Goal: Manage account settings

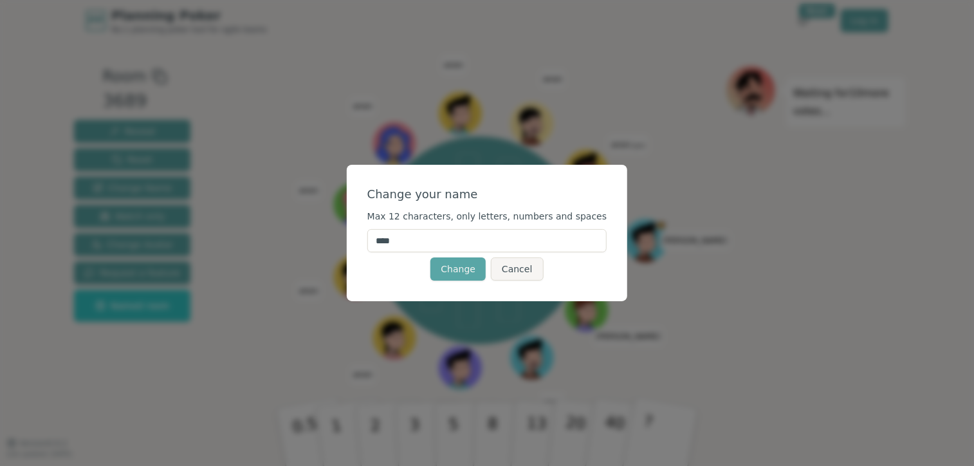
click at [448, 239] on input "****" at bounding box center [487, 240] width 240 height 23
type input "****"
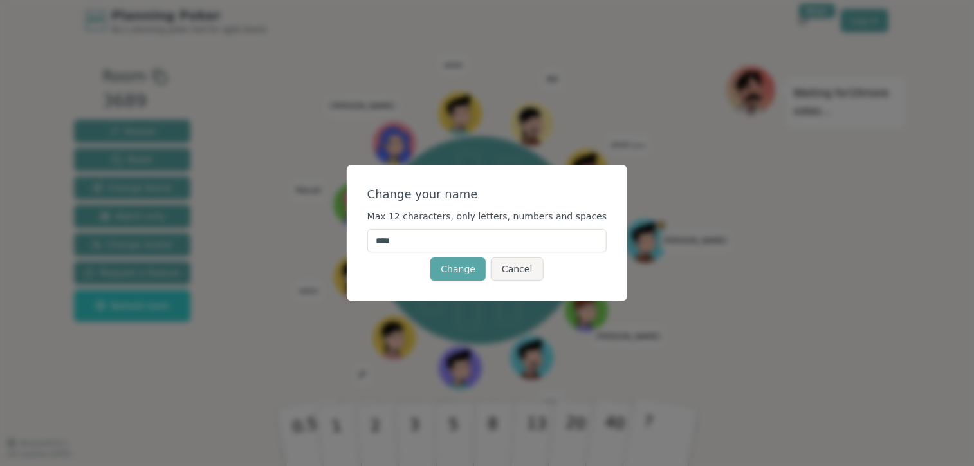
click at [380, 257] on div "Change your name Max 12 characters, only letters, numbers and spaces **** Chang…" at bounding box center [487, 233] width 281 height 136
click at [457, 269] on button "Change" at bounding box center [457, 268] width 55 height 23
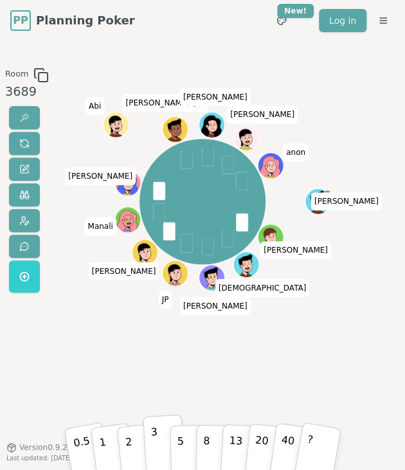
click at [161, 437] on button "3" at bounding box center [164, 444] width 42 height 60
click at [161, 438] on button "3" at bounding box center [164, 444] width 42 height 60
click at [185, 432] on button "5" at bounding box center [190, 444] width 40 height 59
click at [127, 452] on p "2" at bounding box center [129, 445] width 11 height 44
click at [165, 448] on button "3" at bounding box center [164, 444] width 42 height 60
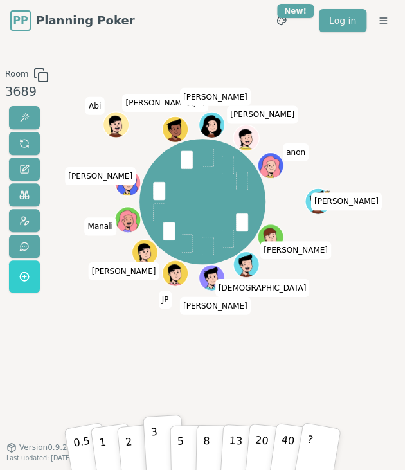
click at [188, 158] on span at bounding box center [187, 160] width 12 height 18
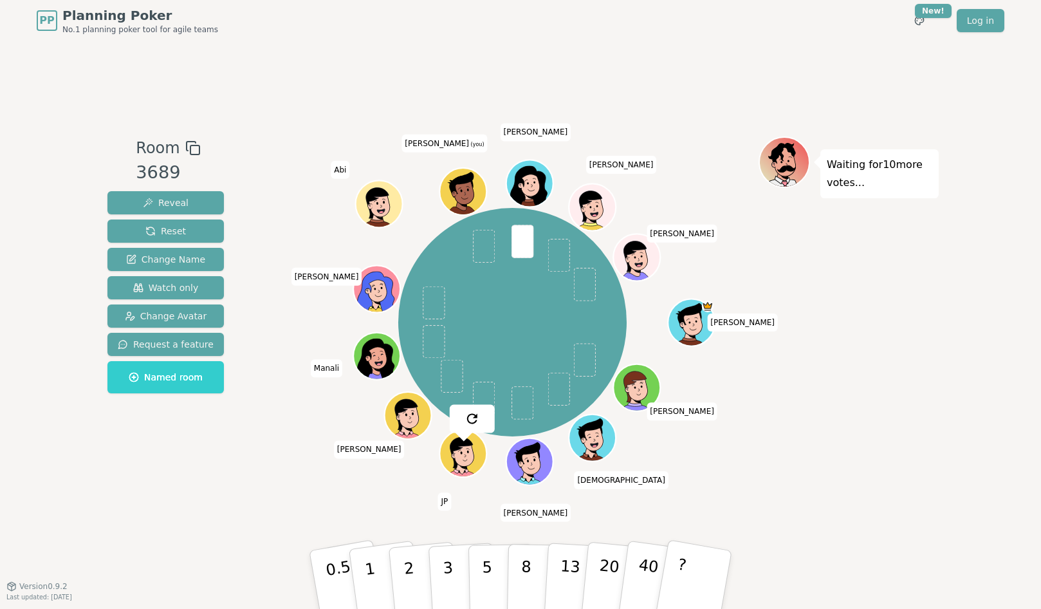
click at [461, 186] on icon at bounding box center [464, 187] width 37 height 5
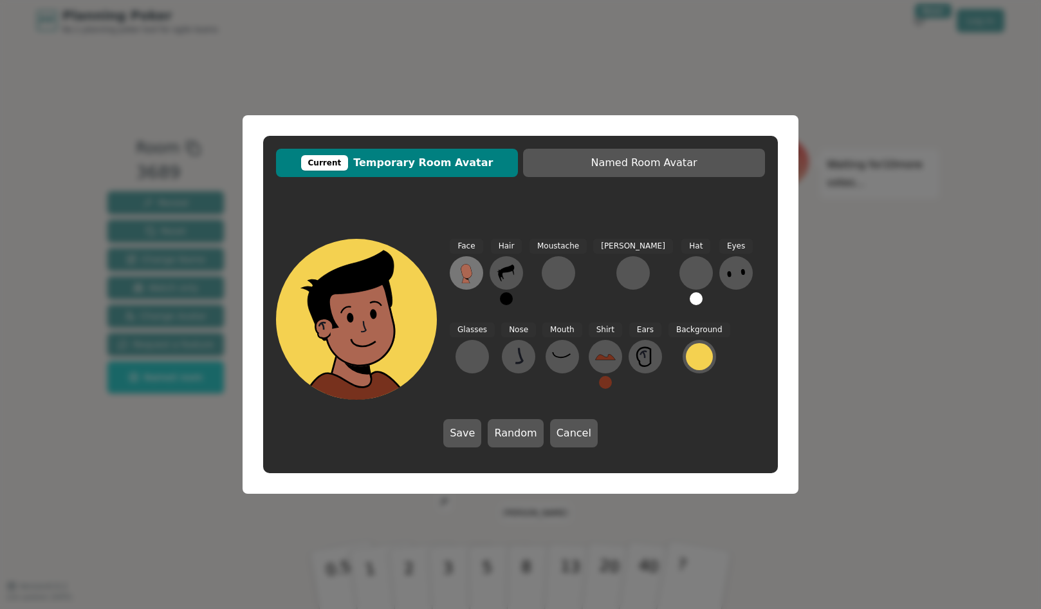
click at [477, 277] on button at bounding box center [466, 272] width 33 height 33
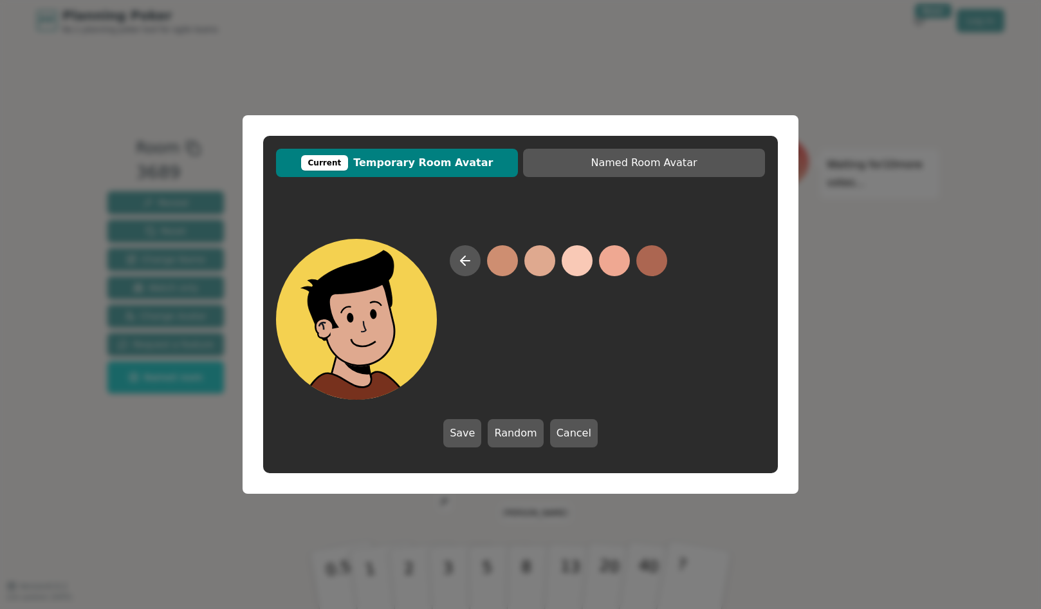
click at [554, 254] on button at bounding box center [539, 260] width 31 height 31
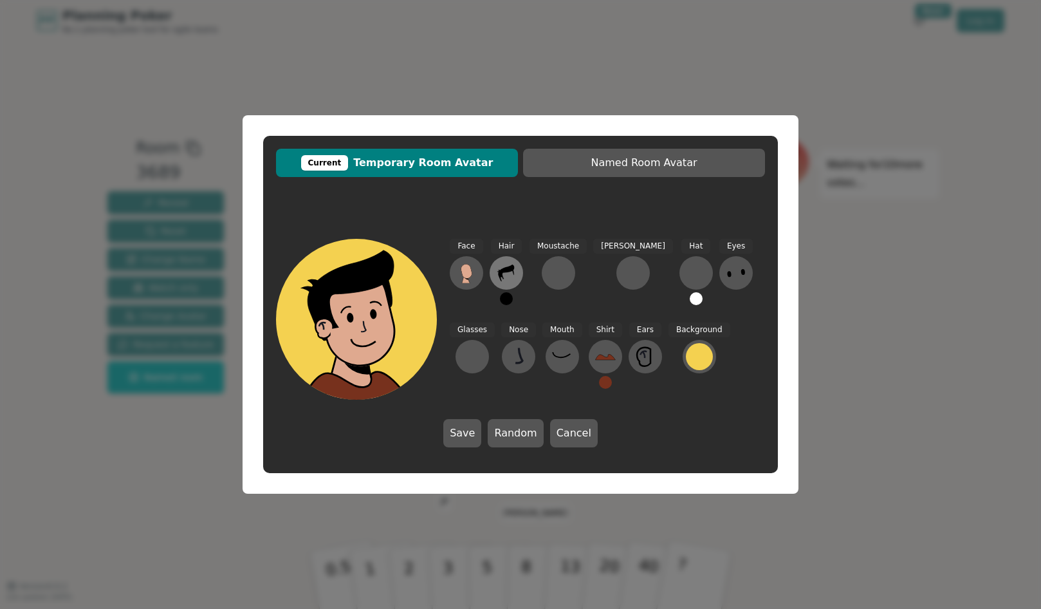
click at [510, 266] on icon at bounding box center [506, 272] width 21 height 21
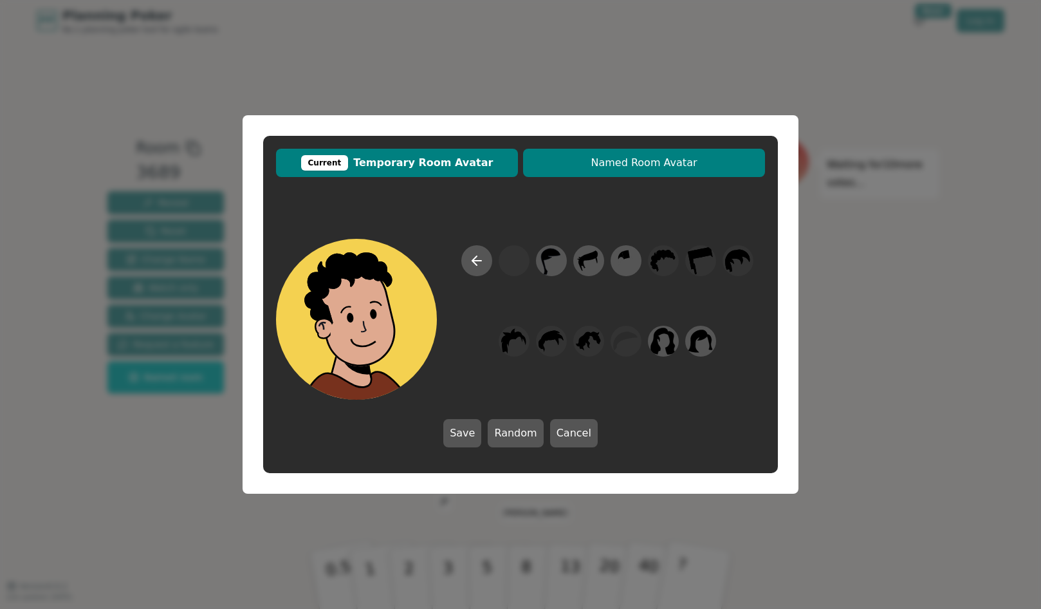
click at [616, 166] on span "Named Room Avatar" at bounding box center [643, 162] width 229 height 15
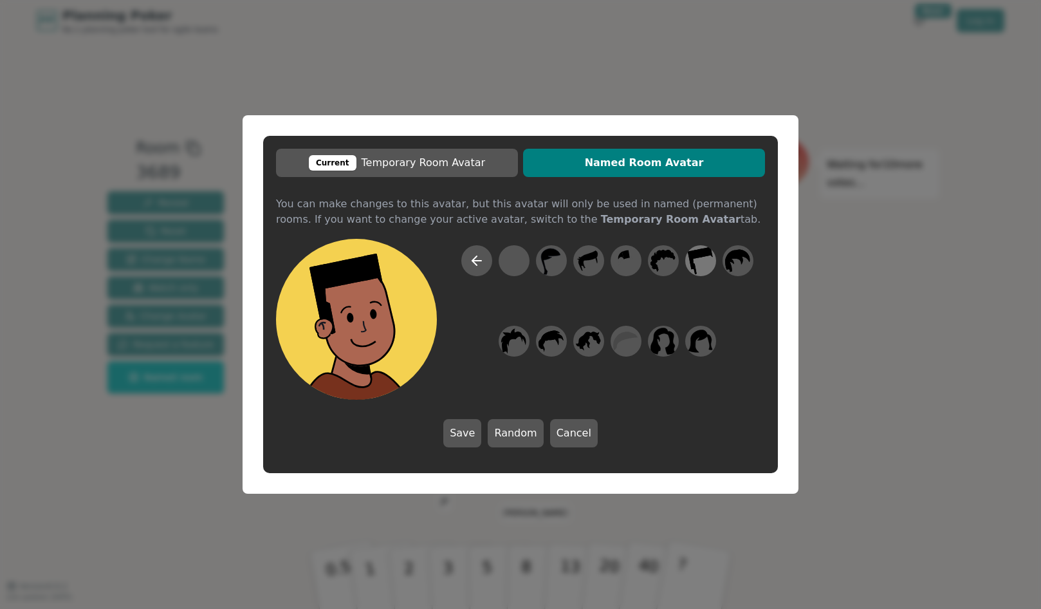
click at [691, 254] on icon at bounding box center [700, 260] width 25 height 28
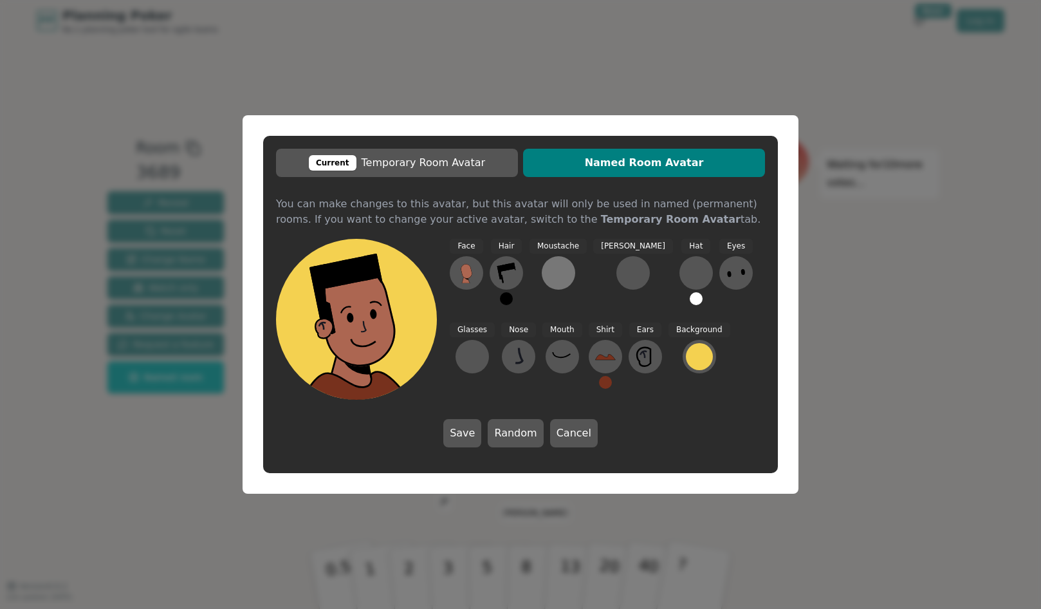
click at [548, 266] on div at bounding box center [558, 272] width 21 height 21
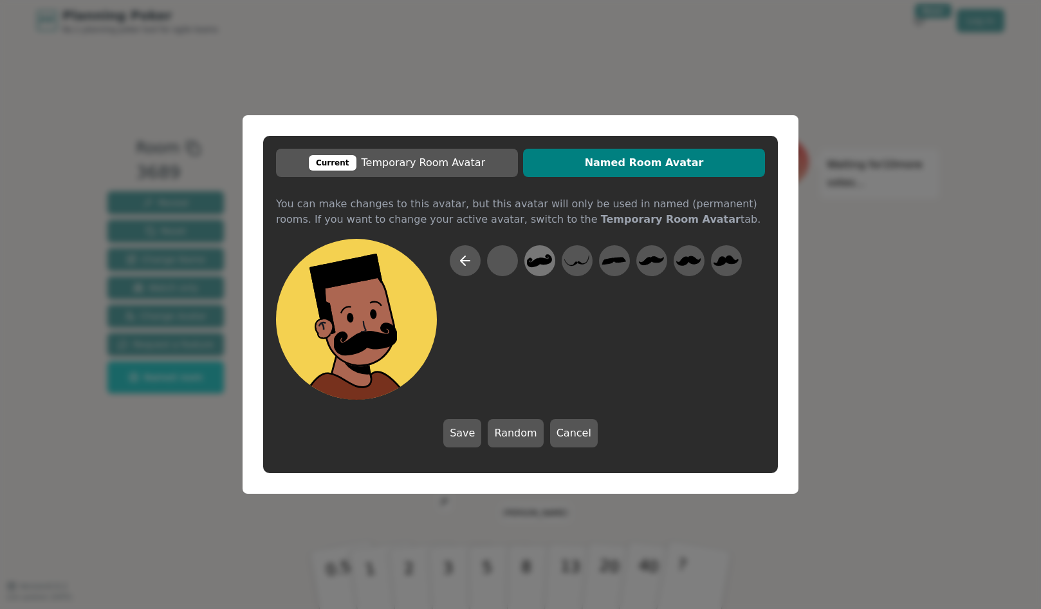
click at [546, 262] on icon at bounding box center [539, 260] width 25 height 13
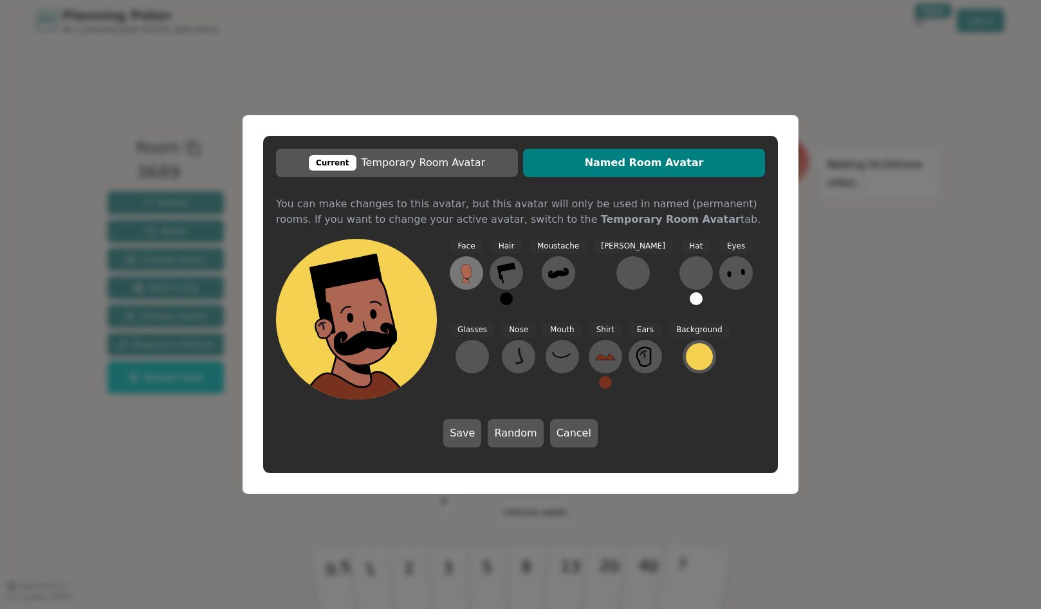
click at [471, 270] on g at bounding box center [467, 273] width 12 height 19
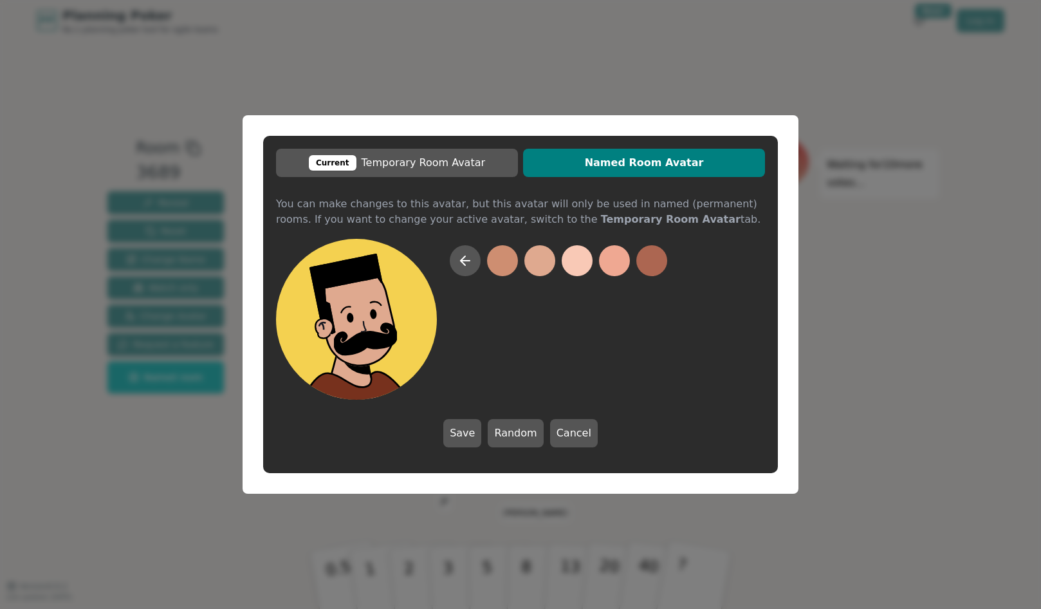
click at [535, 257] on button at bounding box center [539, 260] width 31 height 31
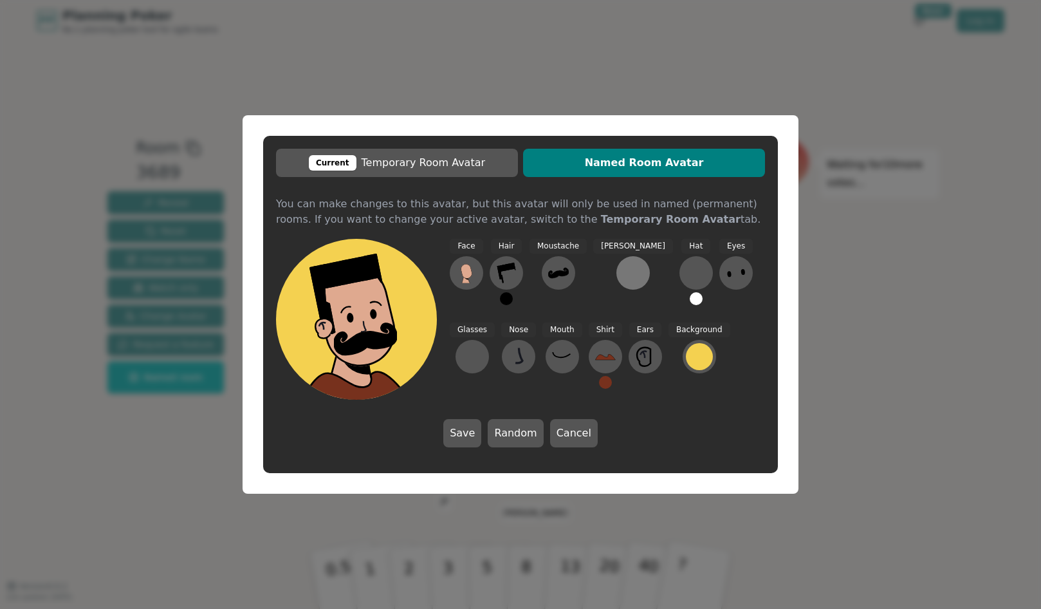
click at [616, 275] on button at bounding box center [632, 272] width 33 height 33
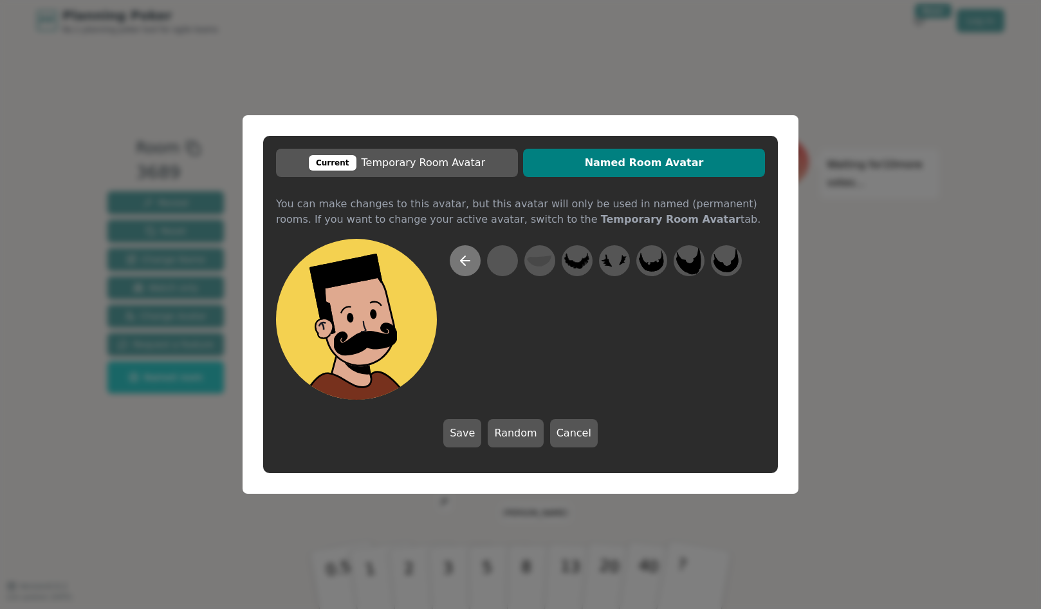
click at [467, 256] on icon at bounding box center [464, 260] width 15 height 15
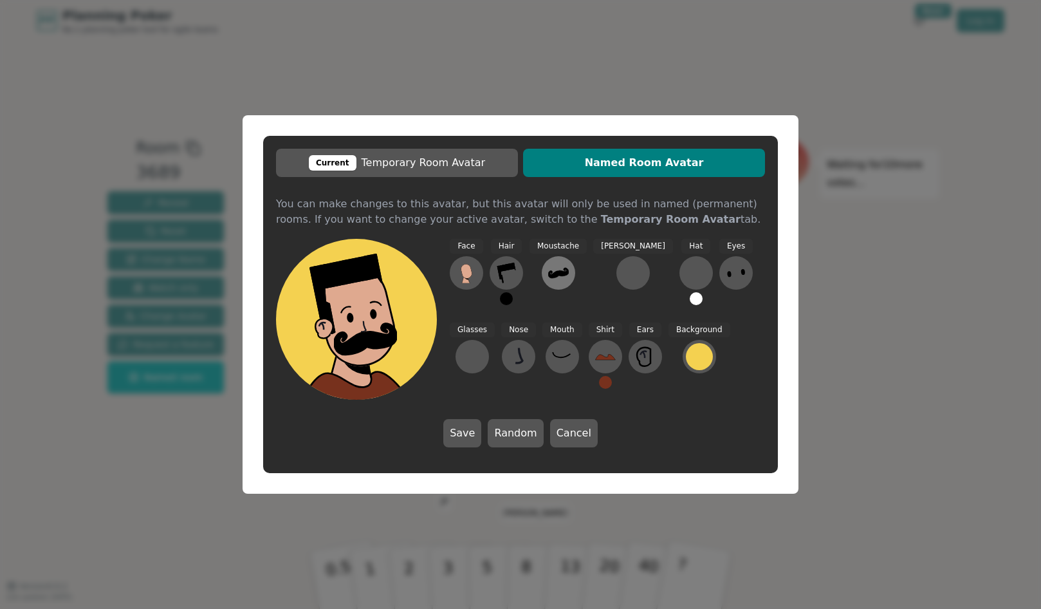
click at [561, 264] on icon at bounding box center [558, 272] width 21 height 21
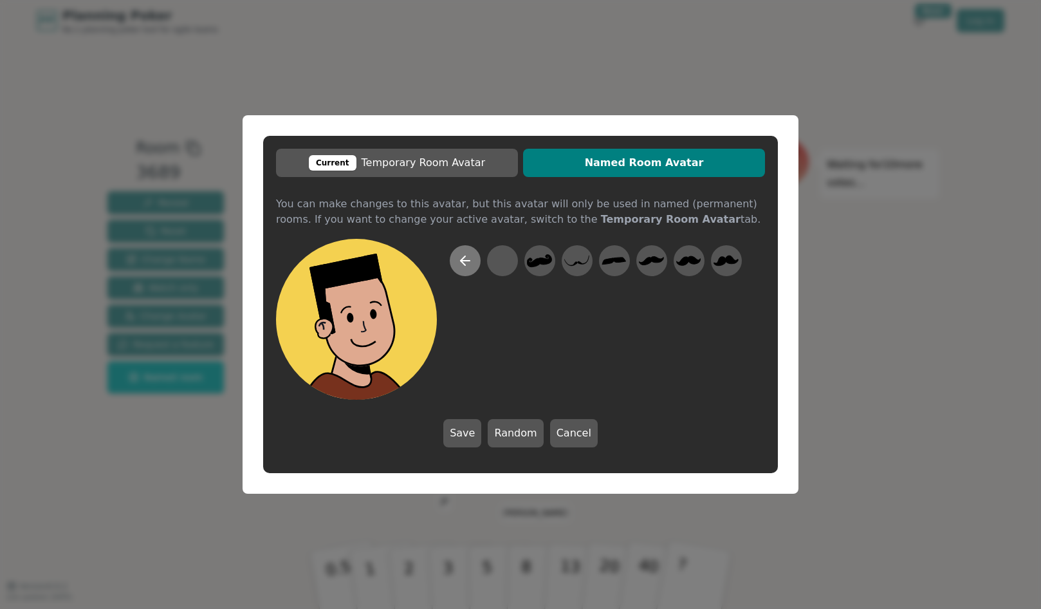
click at [467, 262] on icon at bounding box center [464, 260] width 15 height 15
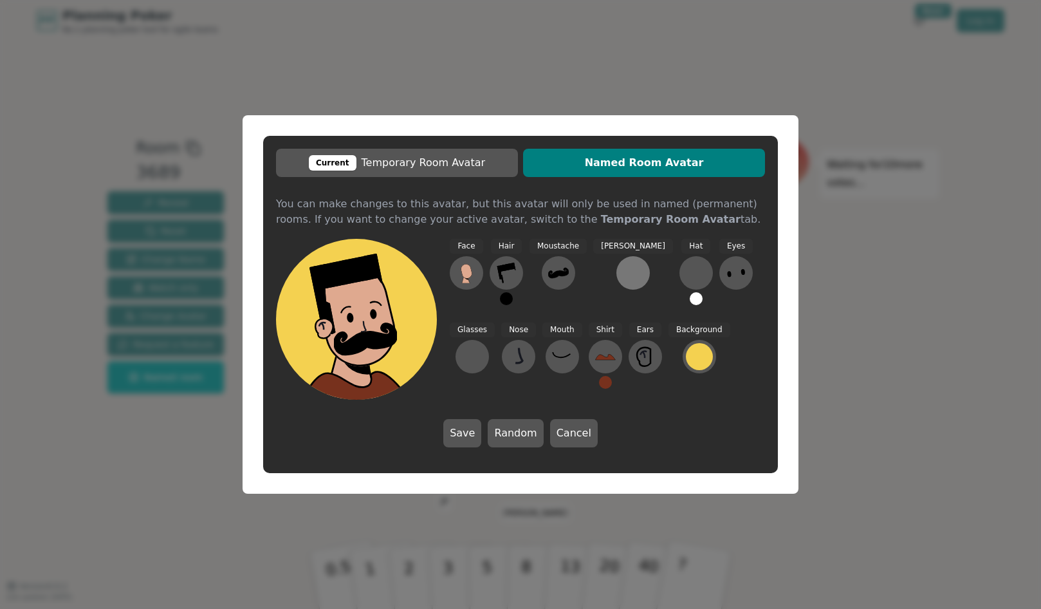
click at [623, 264] on div at bounding box center [633, 272] width 21 height 21
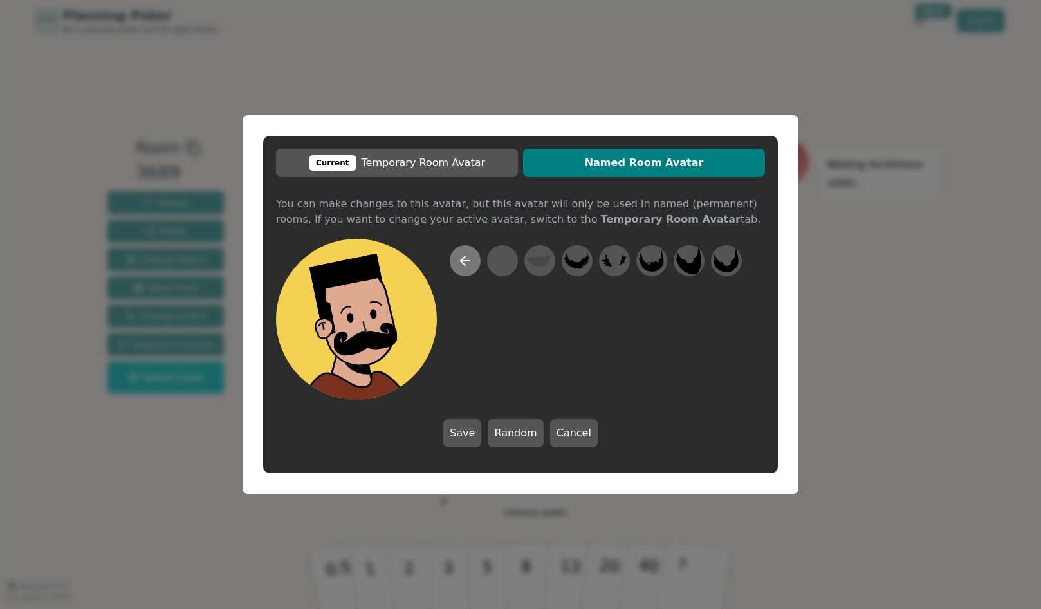
click at [477, 255] on button at bounding box center [465, 260] width 31 height 31
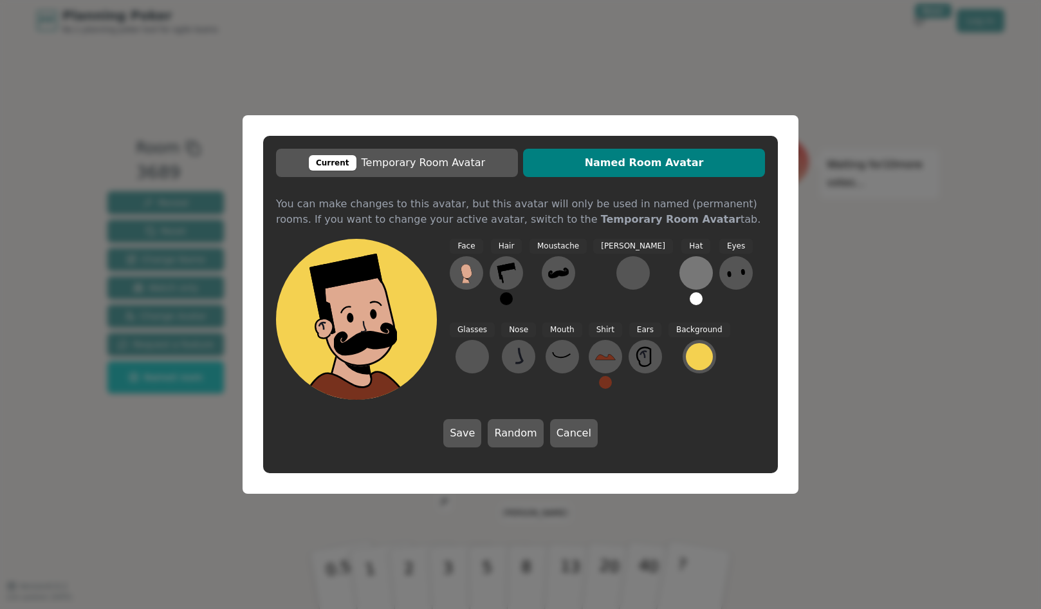
click at [686, 269] on div at bounding box center [696, 272] width 21 height 21
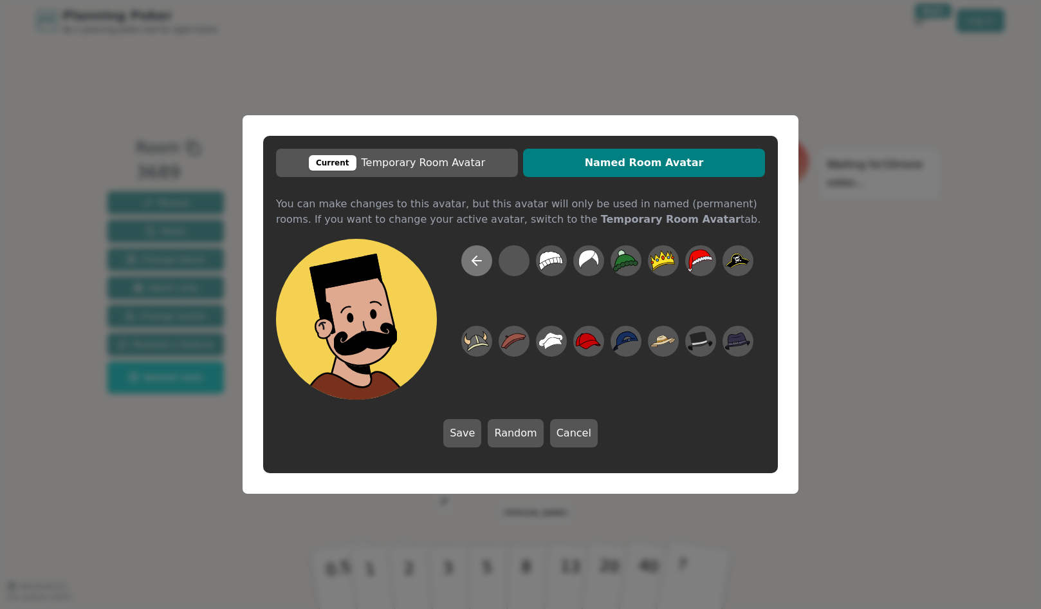
click at [470, 256] on icon at bounding box center [476, 260] width 15 height 15
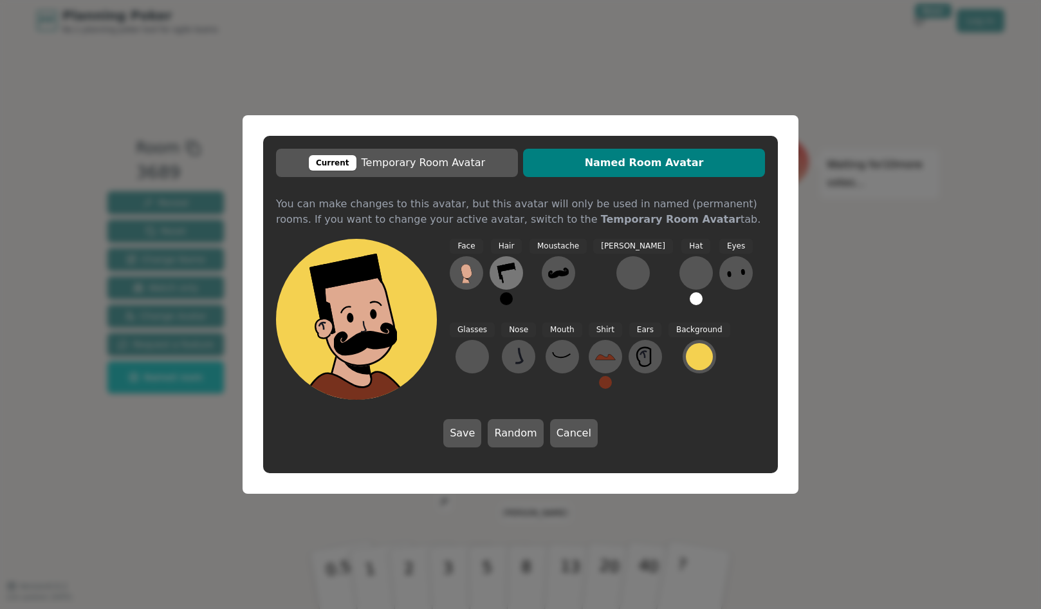
click at [508, 277] on icon at bounding box center [506, 272] width 21 height 21
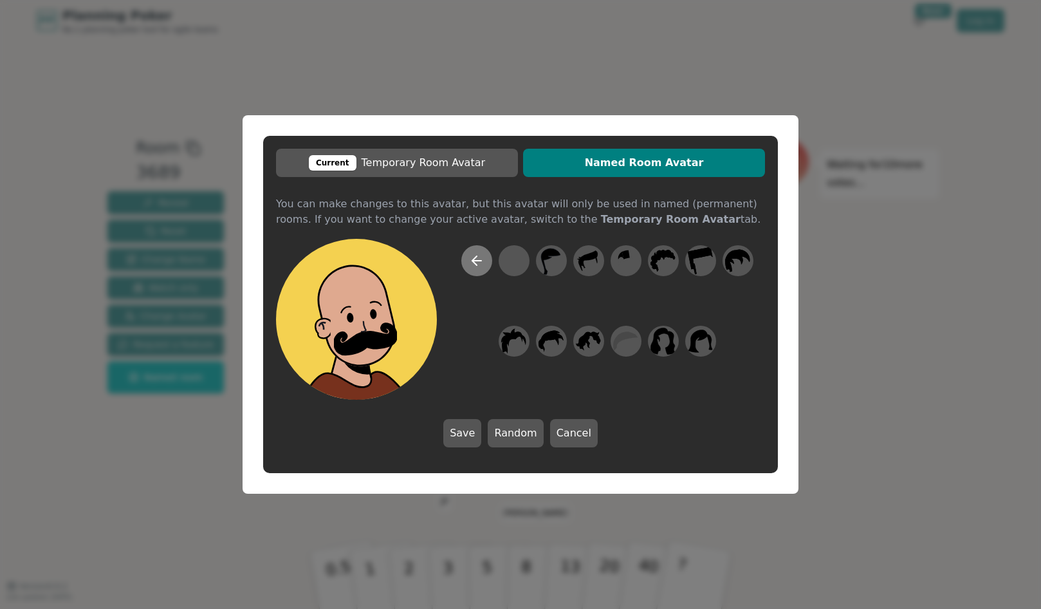
click at [473, 255] on icon at bounding box center [476, 260] width 15 height 15
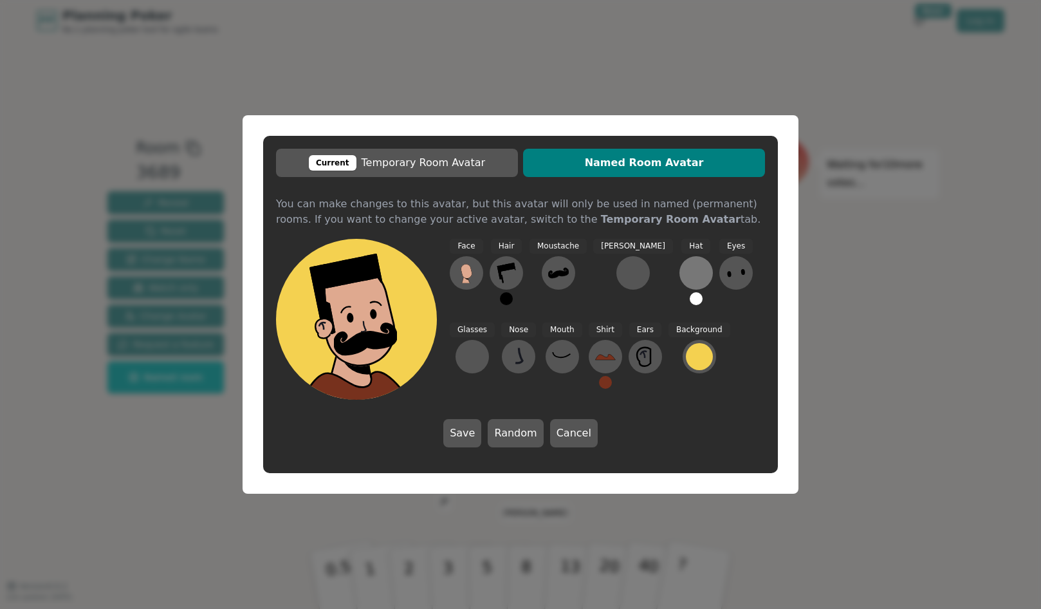
click at [686, 271] on div at bounding box center [696, 272] width 21 height 21
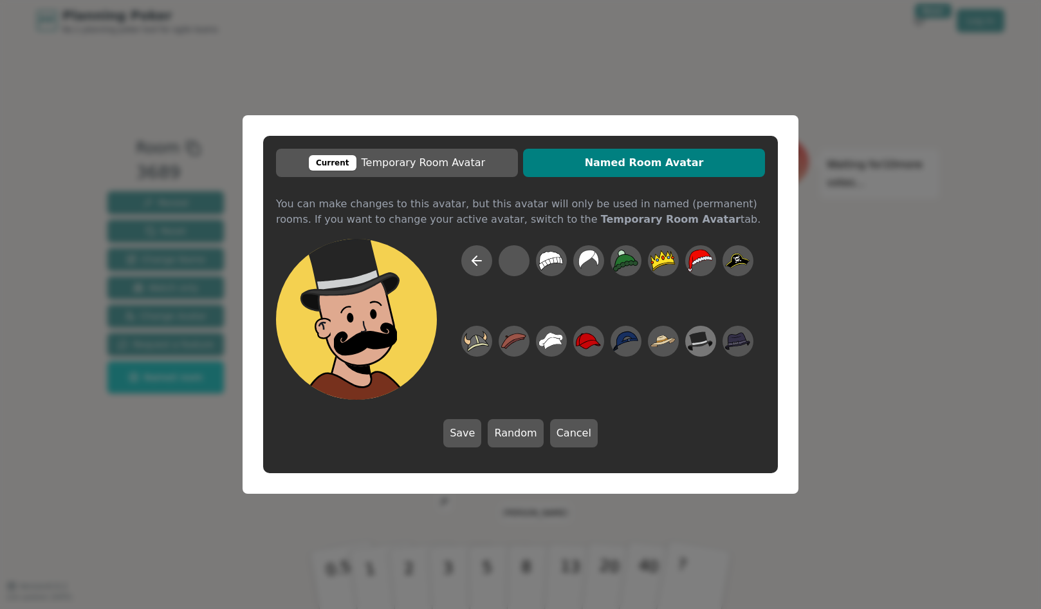
click at [711, 345] on icon at bounding box center [711, 344] width 4 height 4
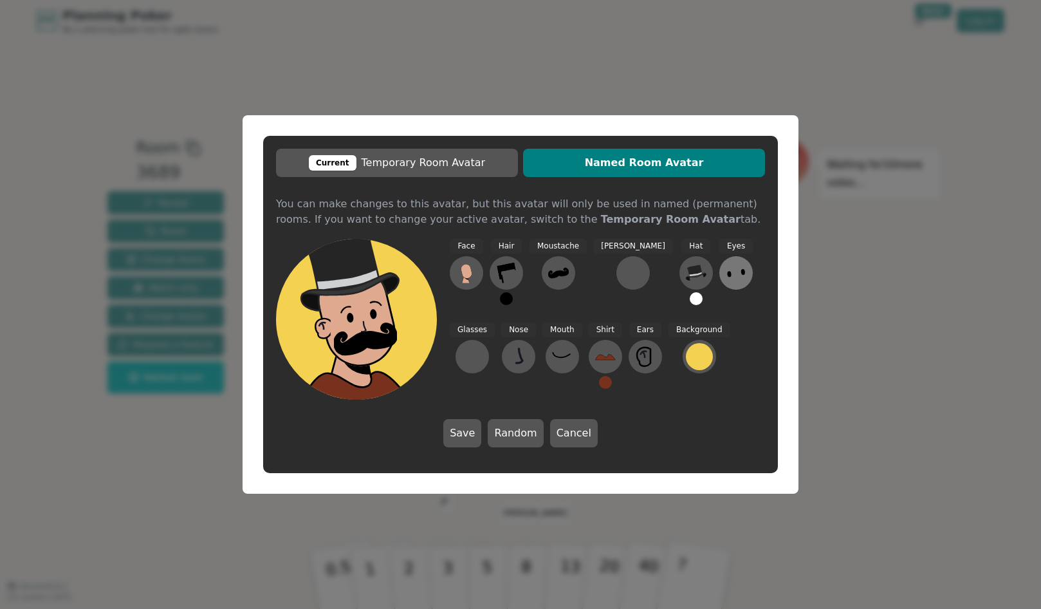
click at [726, 264] on icon at bounding box center [736, 272] width 21 height 21
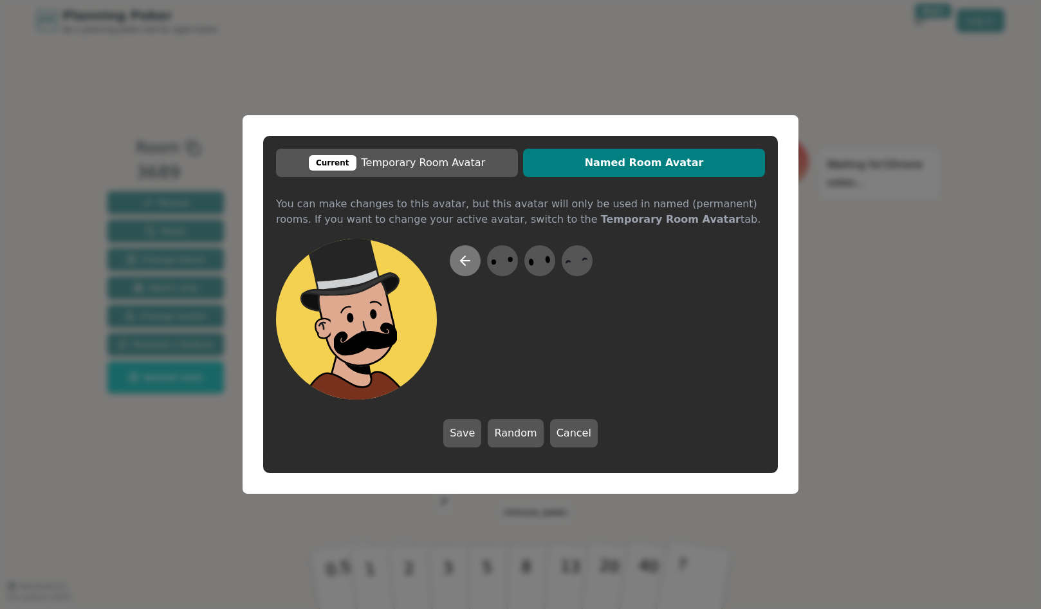
click at [460, 255] on icon at bounding box center [464, 260] width 15 height 15
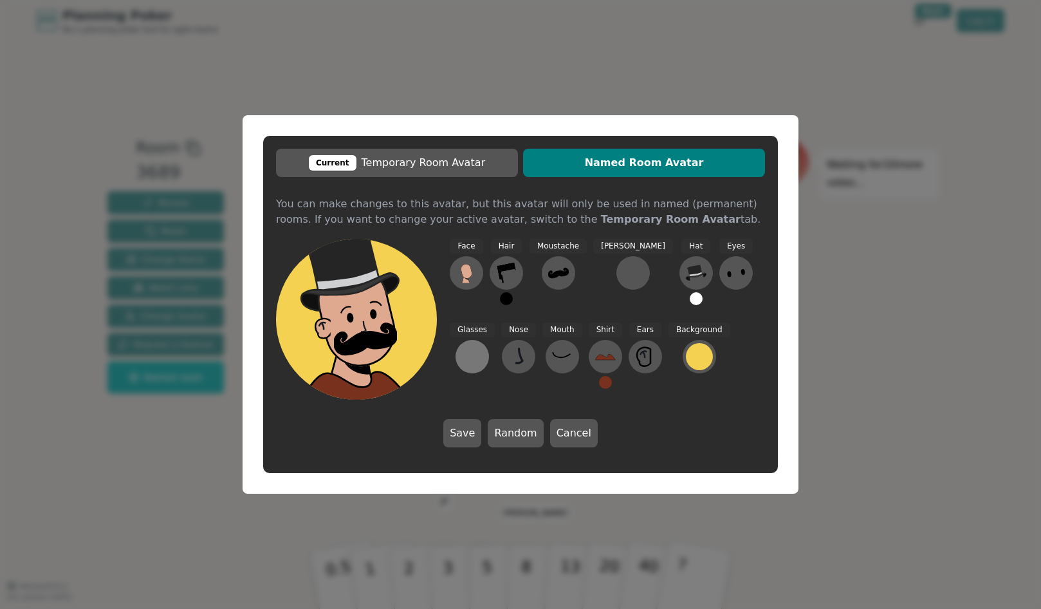
click at [482, 346] on div at bounding box center [472, 356] width 21 height 21
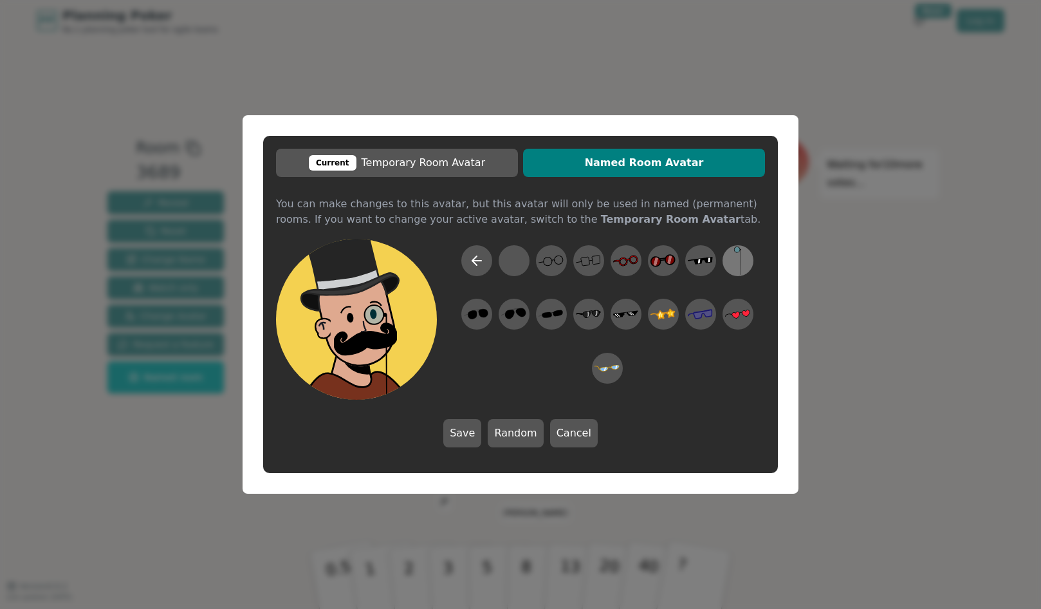
click at [738, 264] on icon at bounding box center [737, 260] width 25 height 29
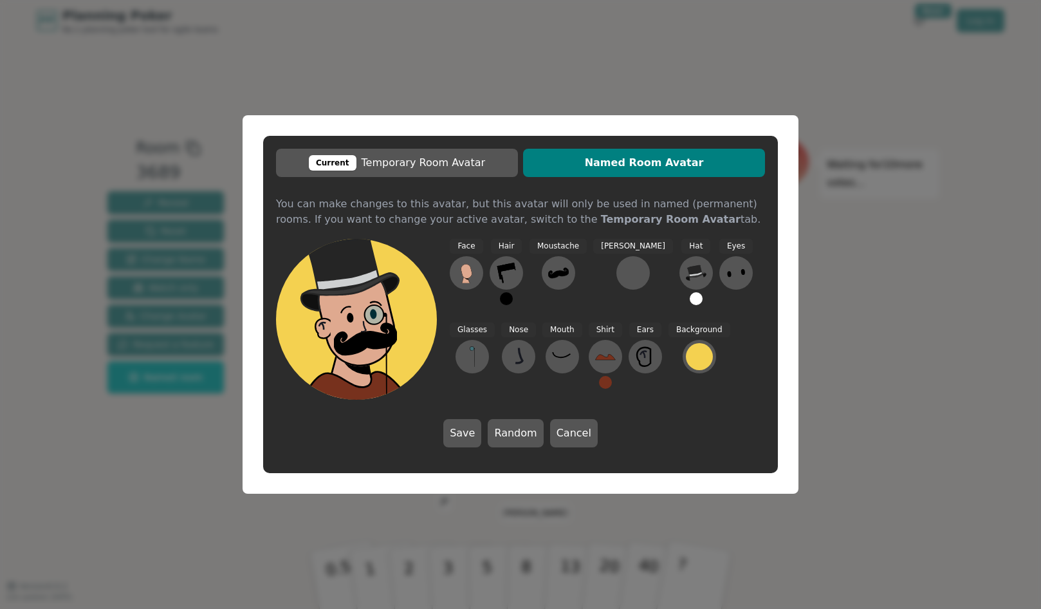
click at [482, 346] on icon at bounding box center [472, 356] width 21 height 21
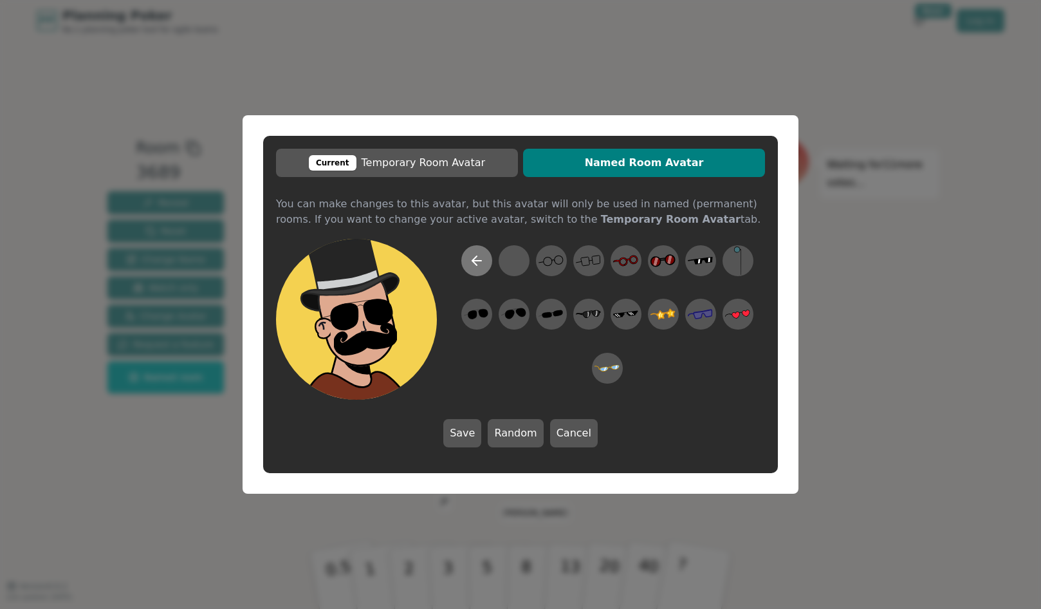
click at [471, 256] on icon at bounding box center [476, 260] width 15 height 15
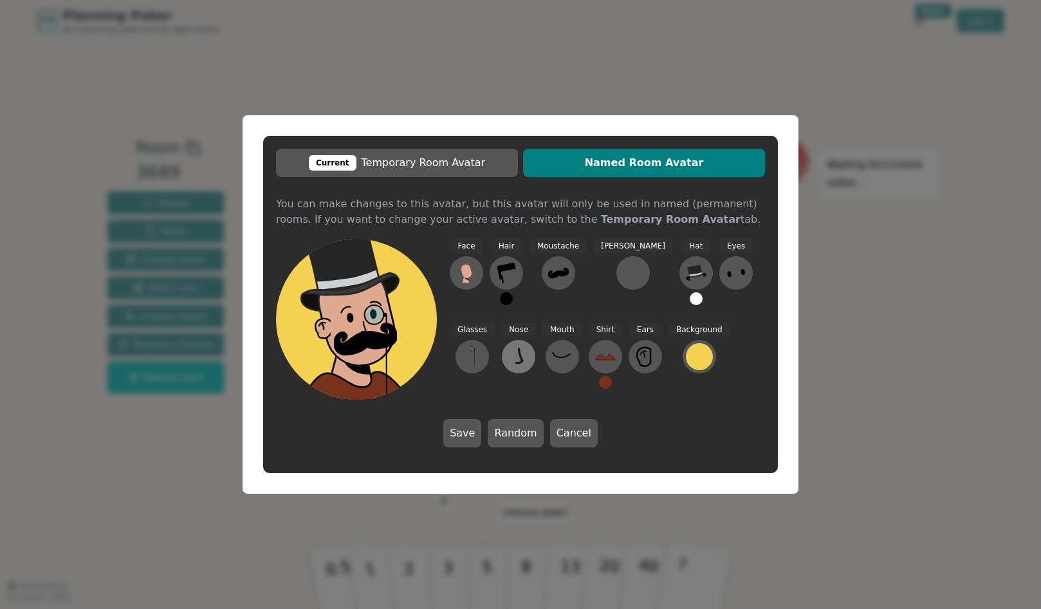
click at [508, 359] on icon at bounding box center [518, 356] width 21 height 21
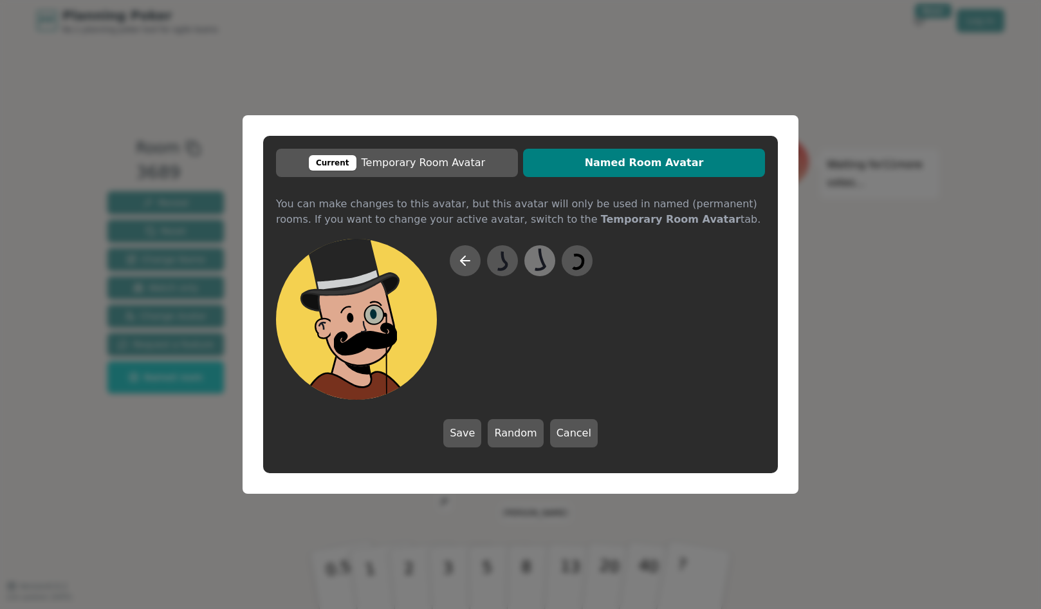
click at [545, 260] on icon at bounding box center [539, 260] width 25 height 29
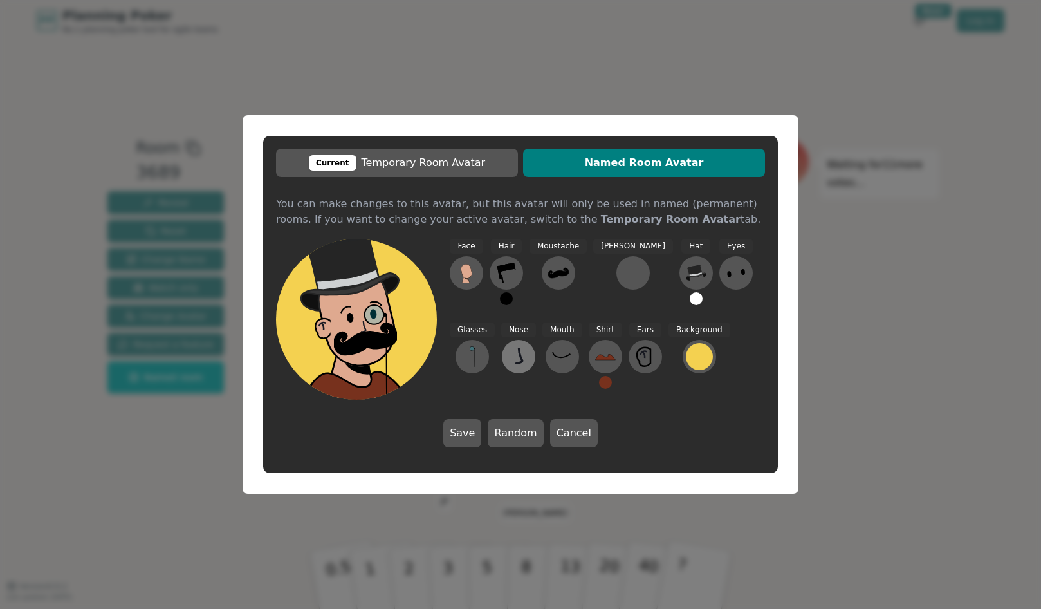
click at [502, 367] on button at bounding box center [518, 356] width 33 height 33
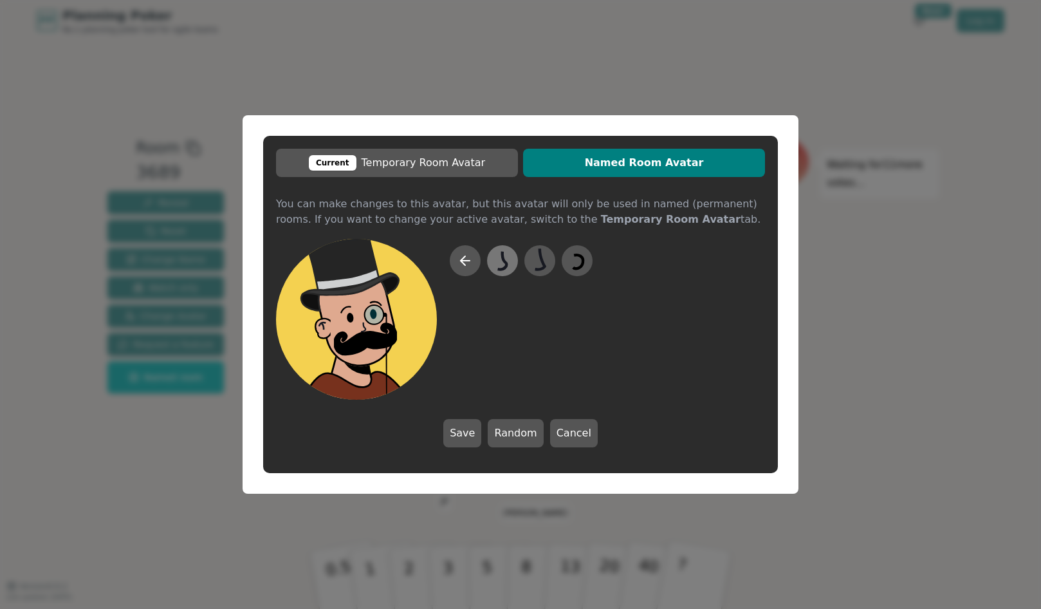
click at [499, 262] on icon at bounding box center [502, 260] width 25 height 29
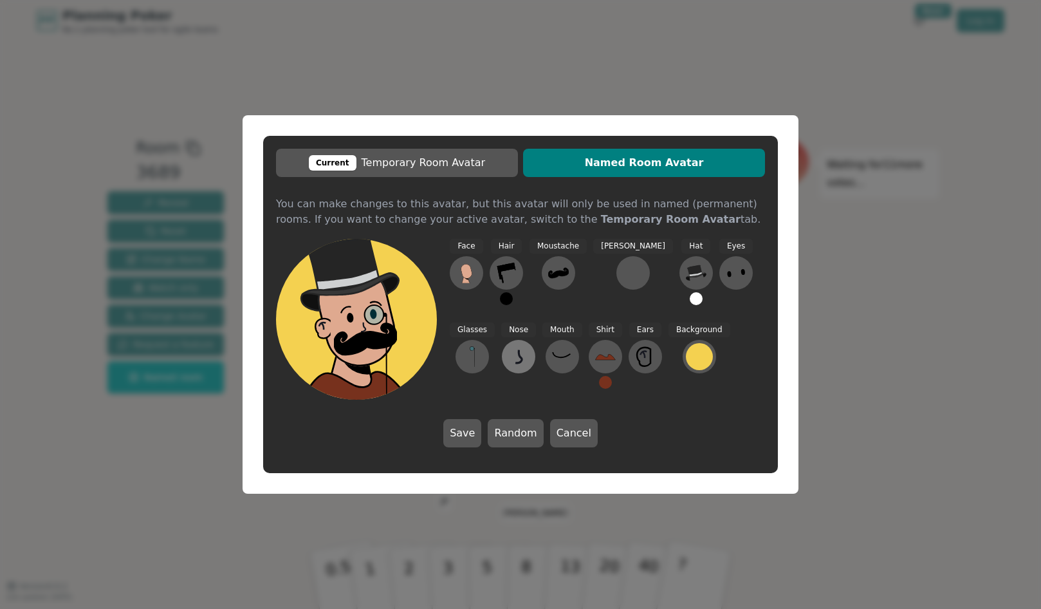
click at [502, 358] on button at bounding box center [518, 356] width 33 height 33
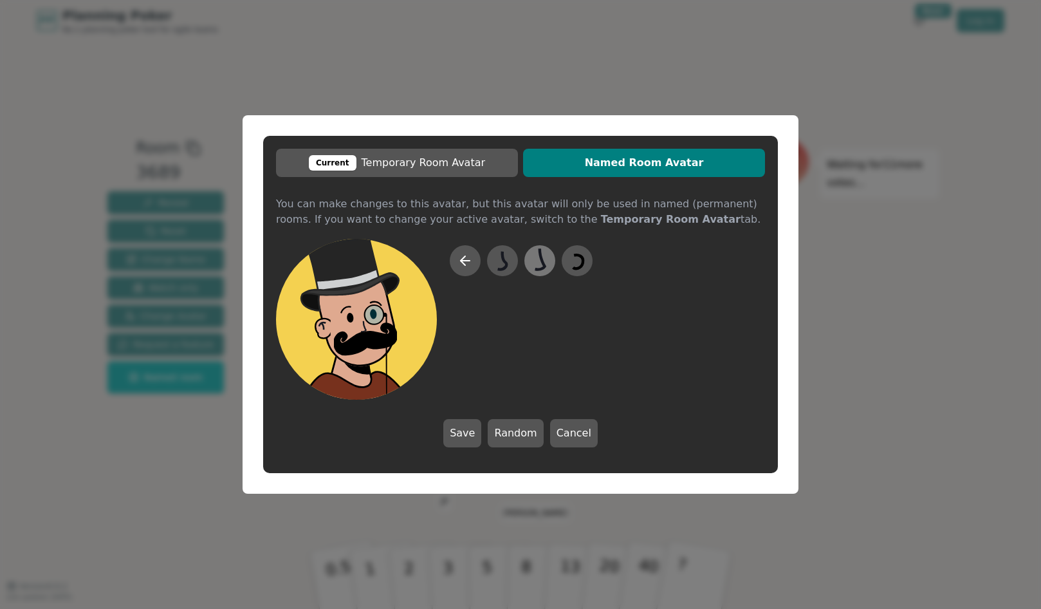
click at [536, 264] on icon at bounding box center [539, 260] width 25 height 29
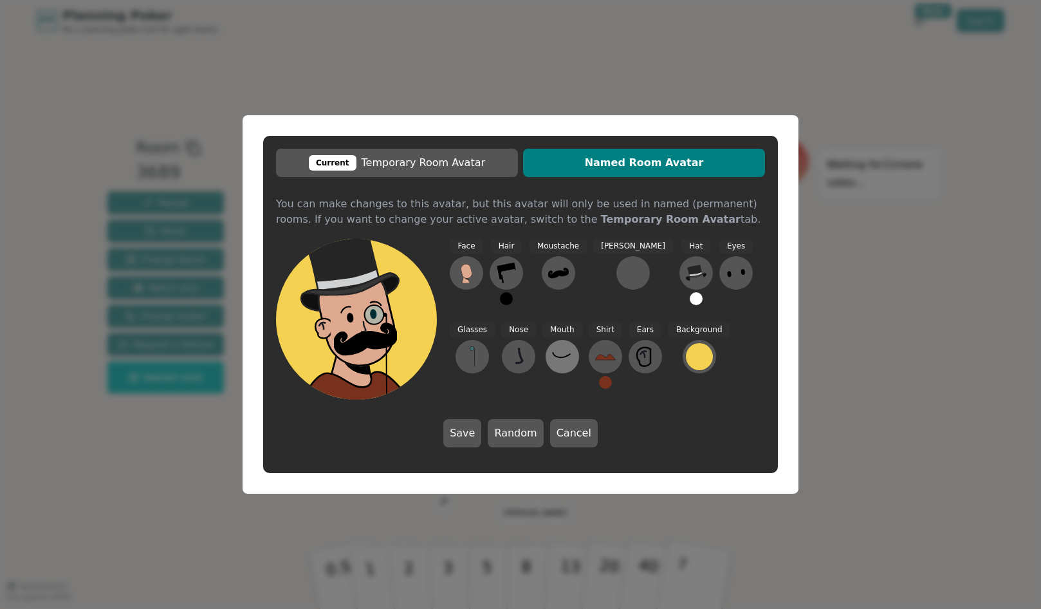
click at [545, 358] on button at bounding box center [561, 356] width 33 height 33
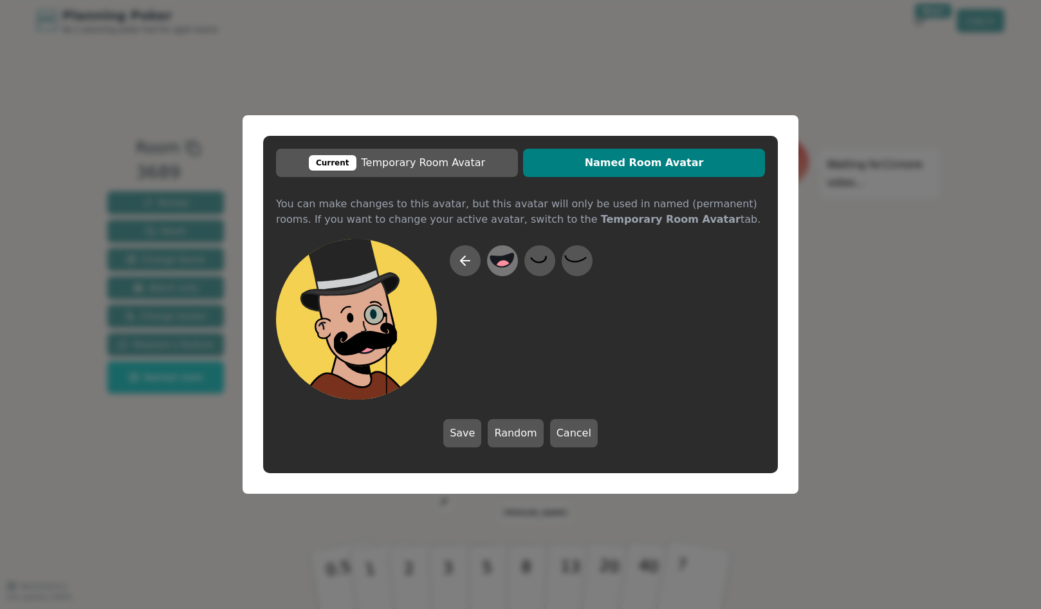
click at [494, 257] on icon at bounding box center [502, 260] width 23 height 14
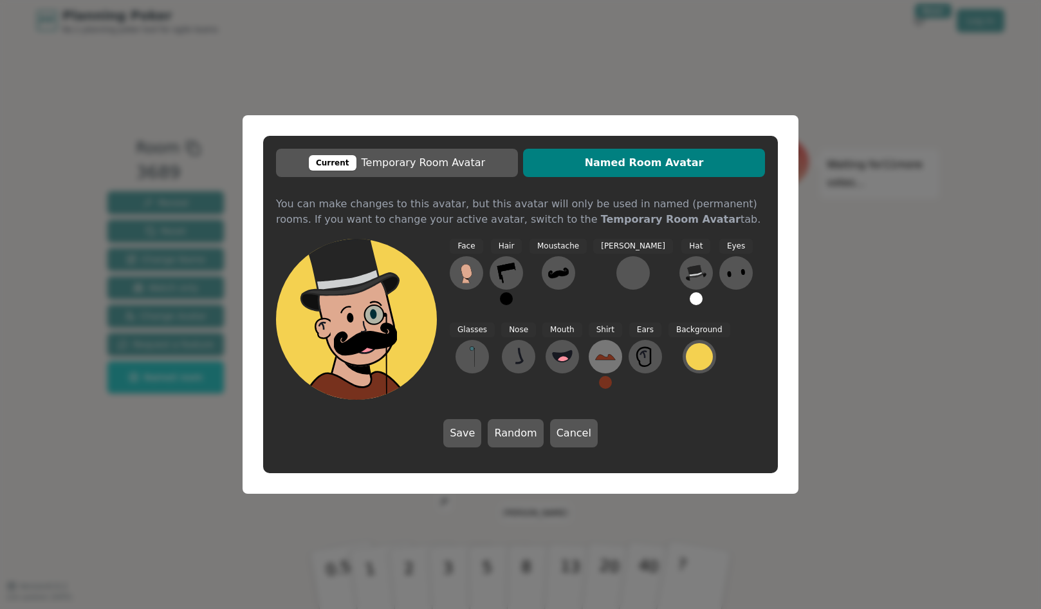
click at [589, 350] on button at bounding box center [605, 356] width 33 height 33
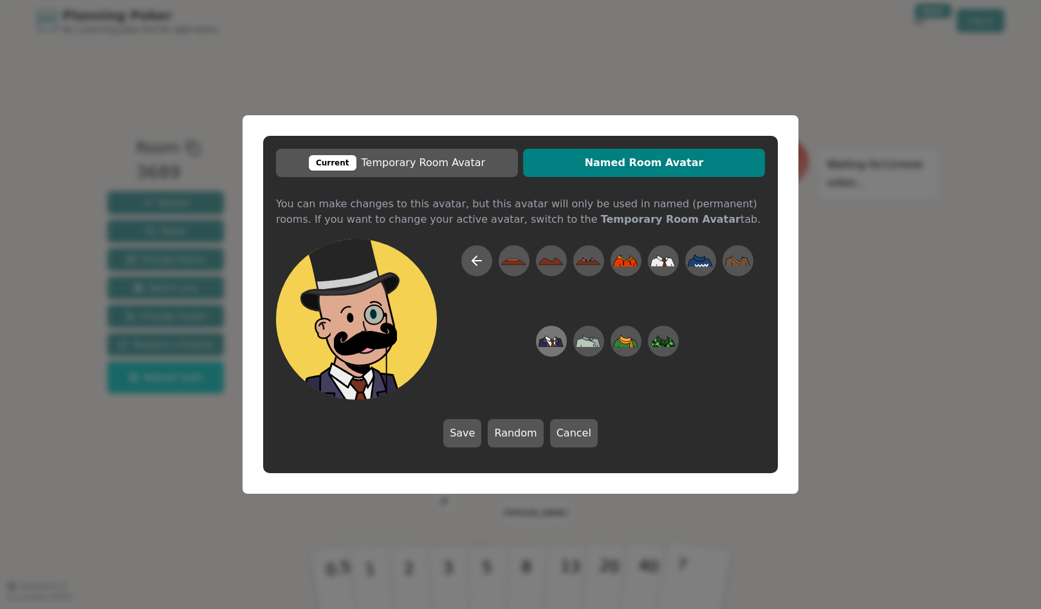
click at [549, 334] on icon at bounding box center [550, 341] width 25 height 29
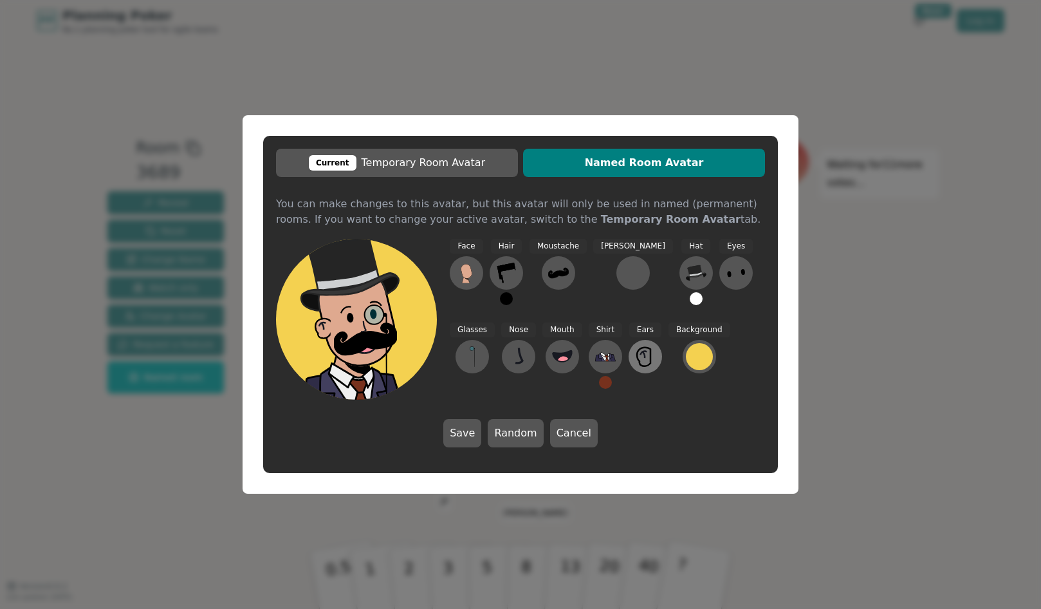
click at [635, 354] on icon at bounding box center [645, 356] width 21 height 21
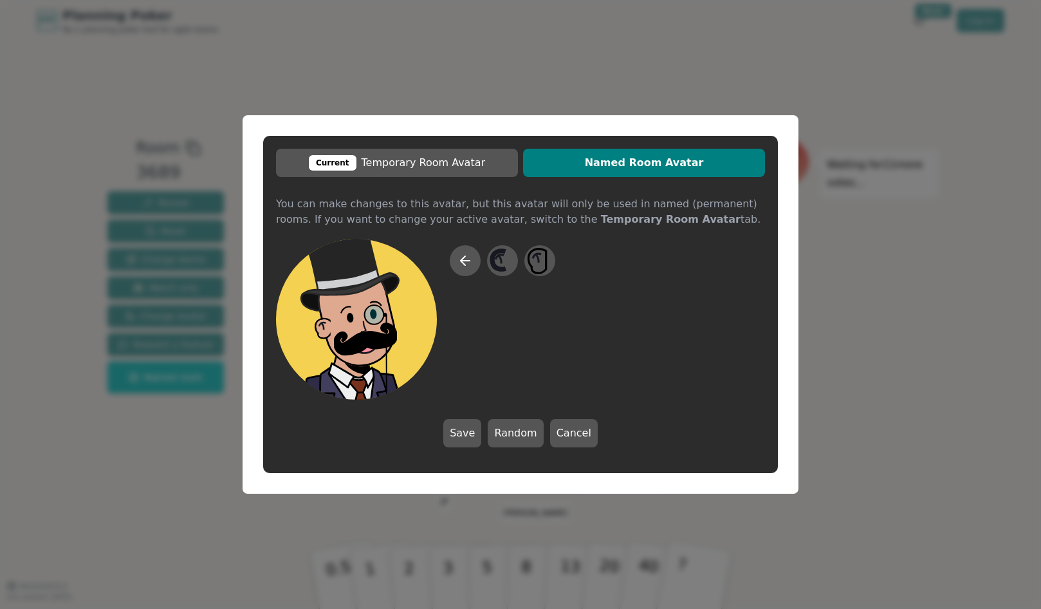
click at [513, 313] on div at bounding box center [502, 322] width 105 height 154
click at [465, 258] on icon at bounding box center [464, 260] width 15 height 15
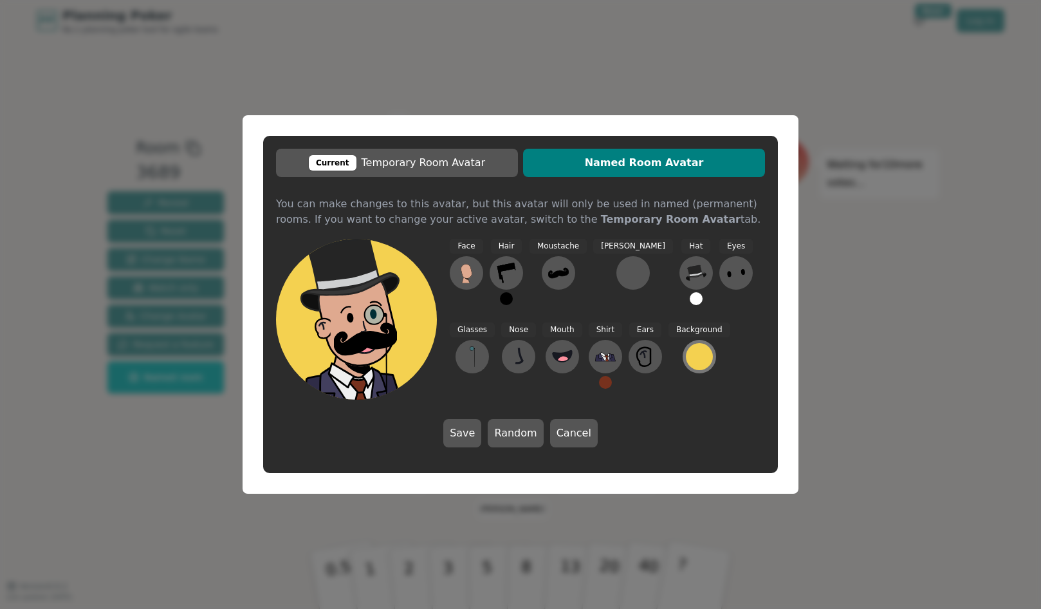
click at [686, 354] on div at bounding box center [699, 356] width 27 height 27
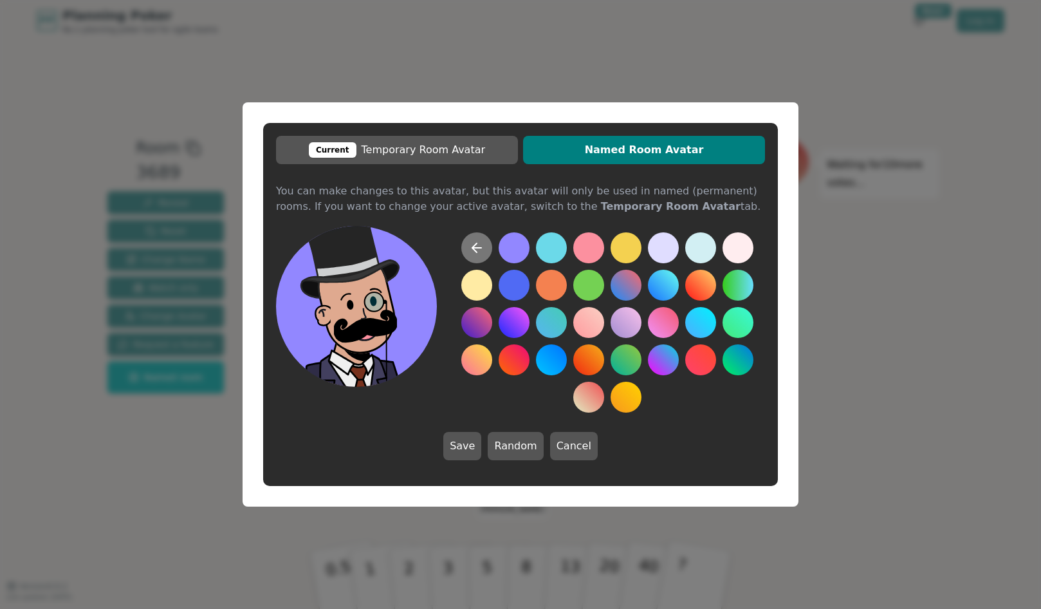
click at [488, 250] on button at bounding box center [476, 247] width 31 height 31
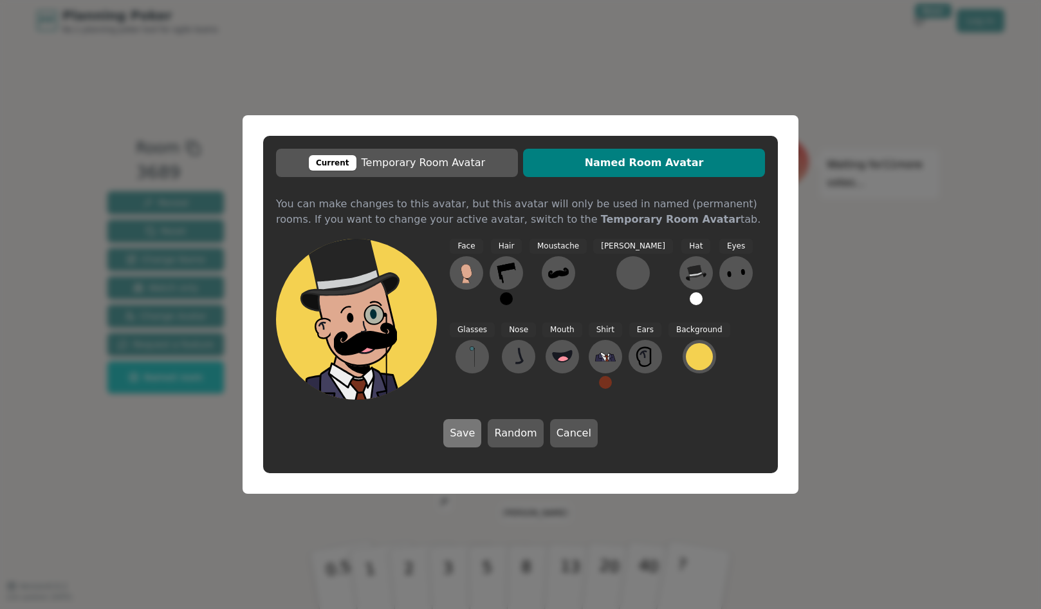
click at [464, 430] on button "Save" at bounding box center [462, 433] width 38 height 28
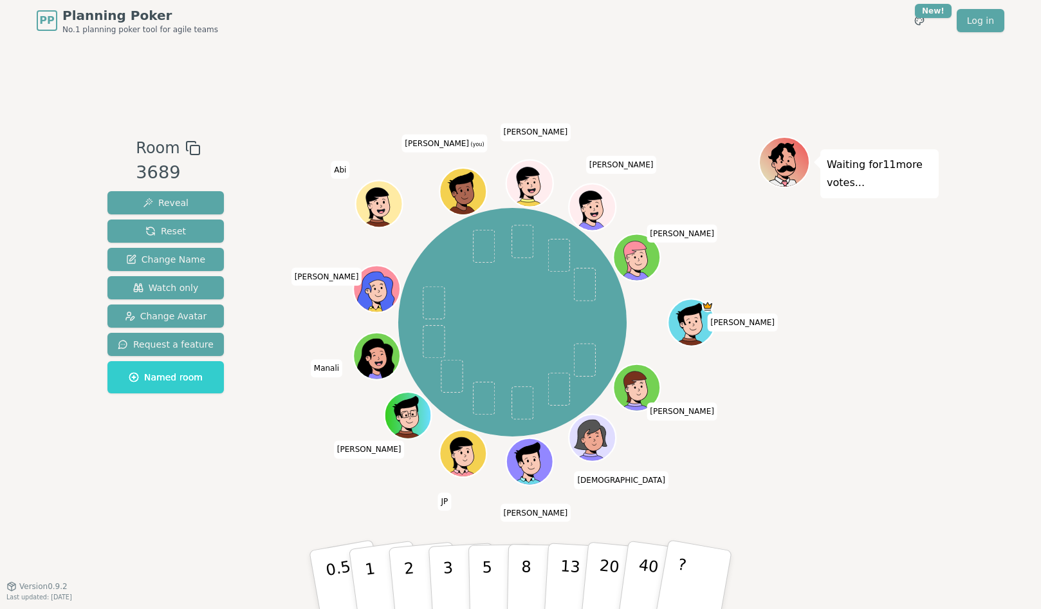
click at [461, 190] on ellipse at bounding box center [461, 190] width 2 height 3
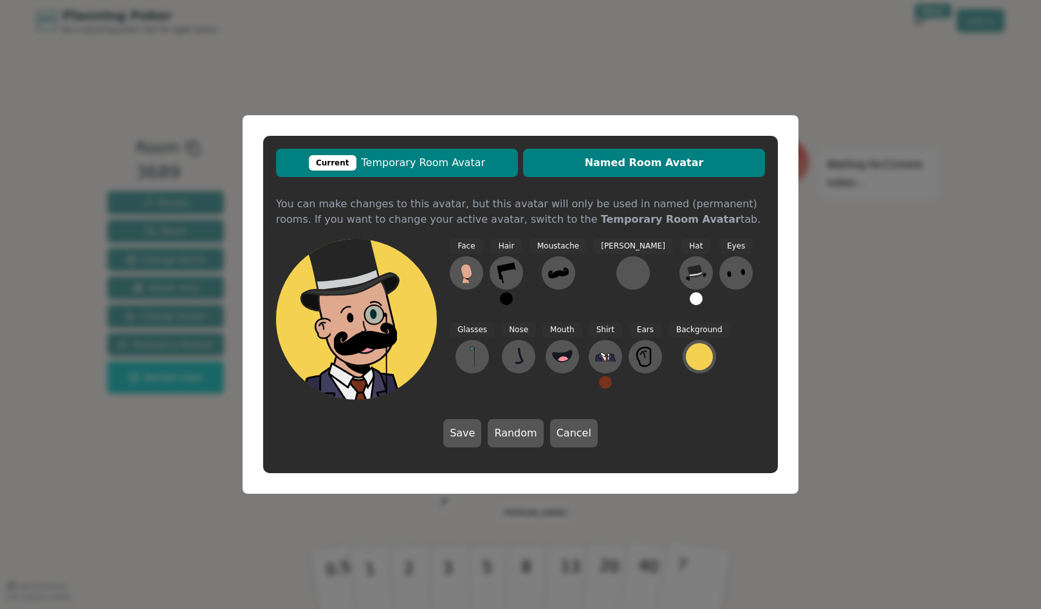
click at [470, 161] on span "Current Temporary Room Avatar" at bounding box center [396, 162] width 229 height 15
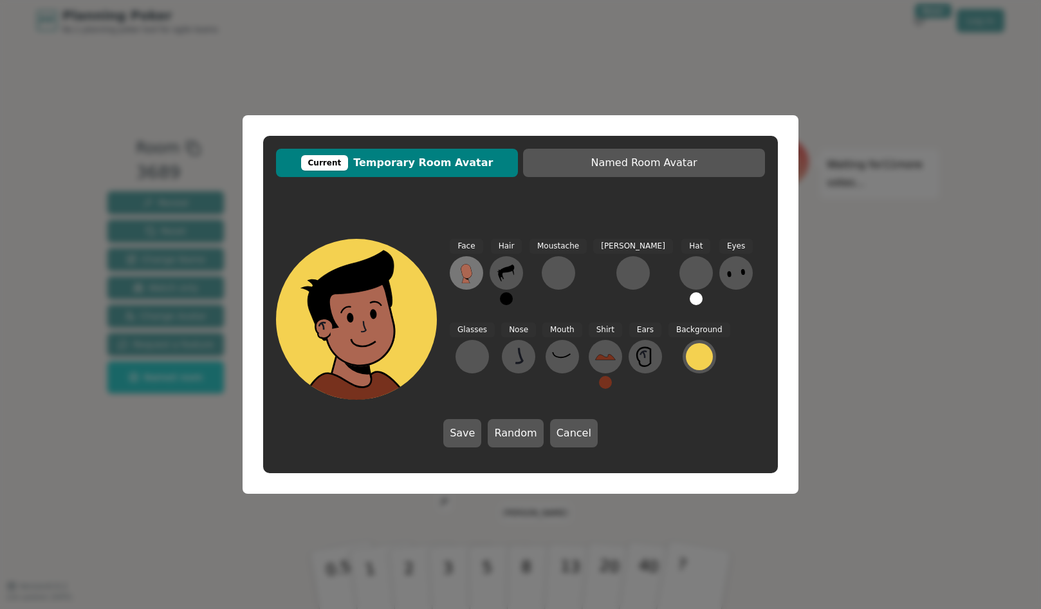
click at [459, 272] on icon at bounding box center [466, 272] width 21 height 21
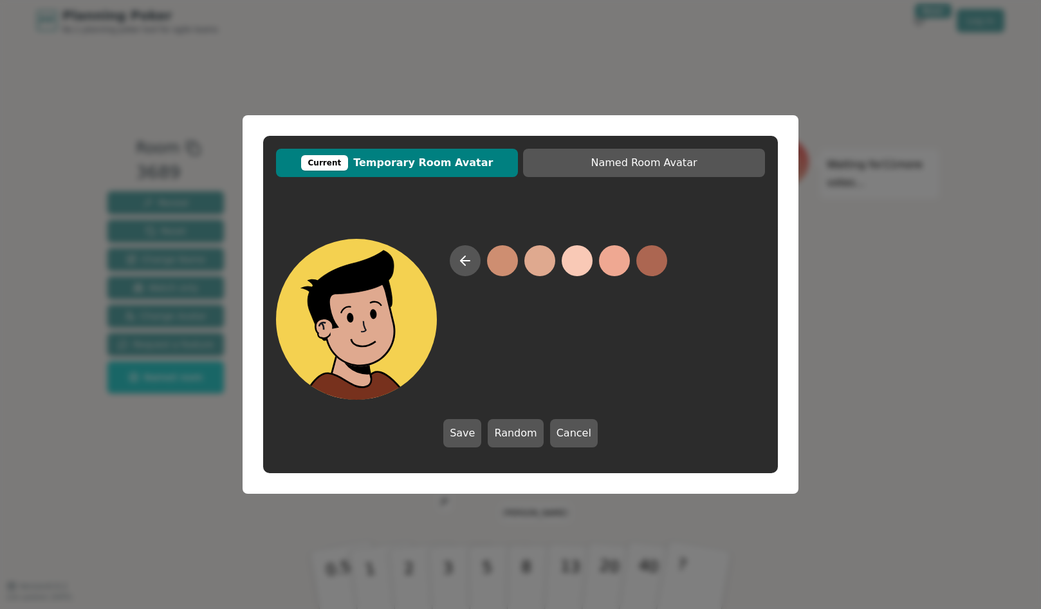
click at [537, 257] on button at bounding box center [539, 260] width 31 height 31
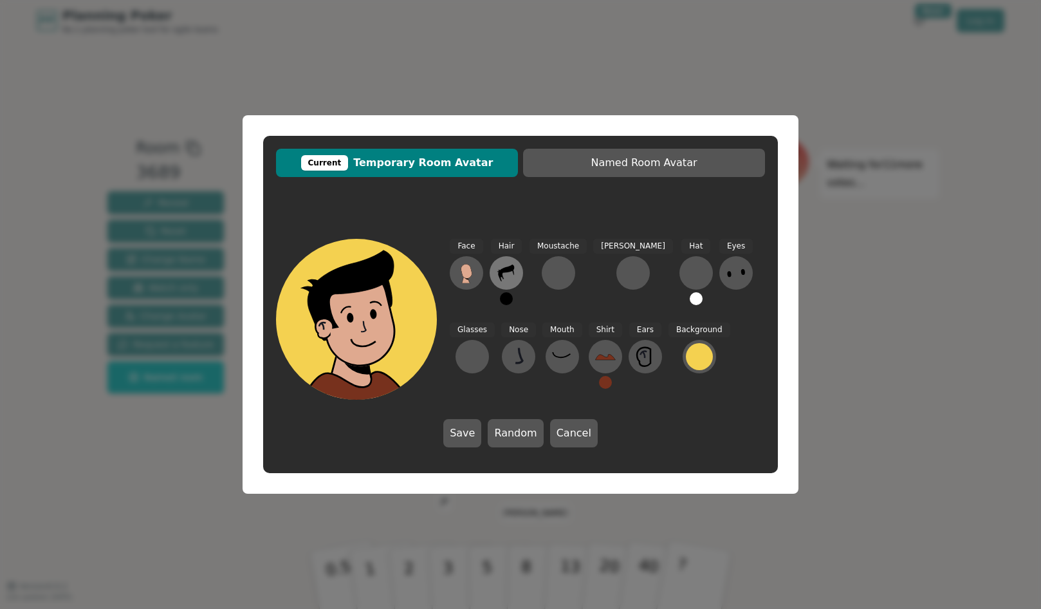
click at [514, 271] on icon at bounding box center [506, 272] width 21 height 21
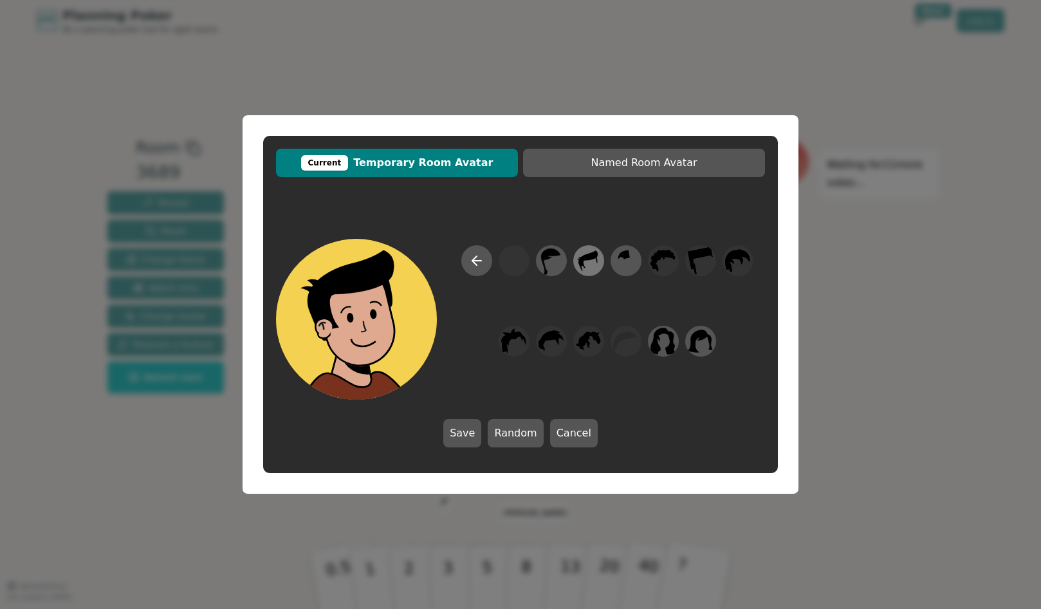
click at [590, 259] on icon at bounding box center [588, 260] width 19 height 21
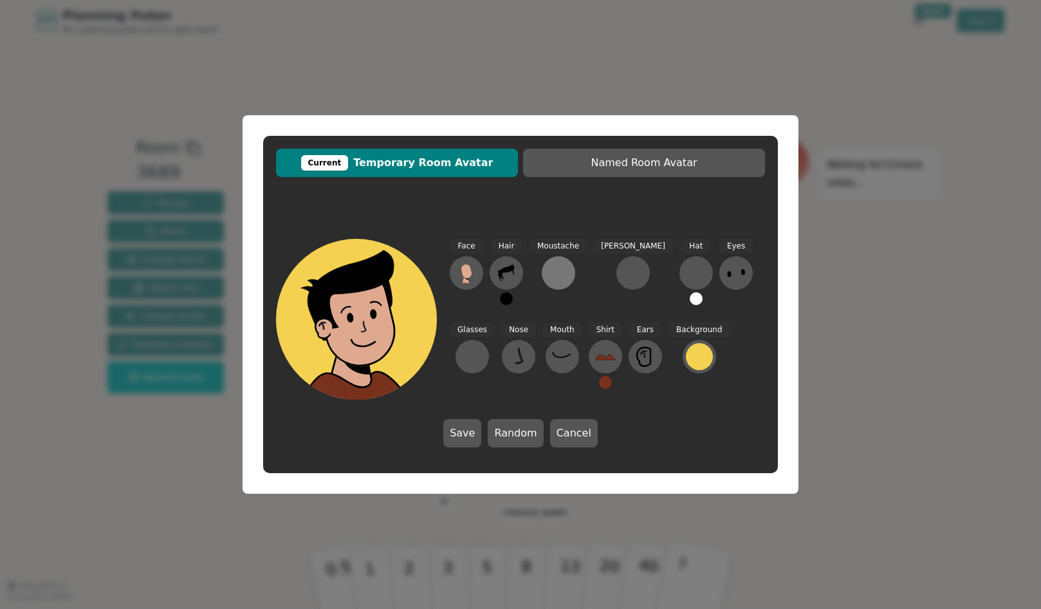
click at [554, 263] on div at bounding box center [558, 272] width 21 height 21
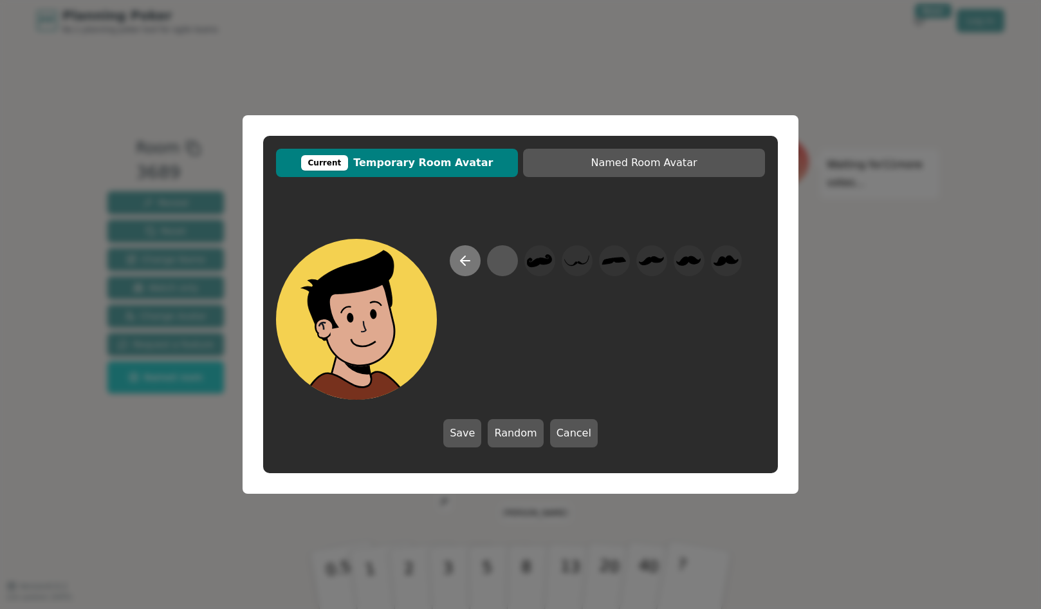
click at [459, 257] on icon at bounding box center [464, 260] width 15 height 15
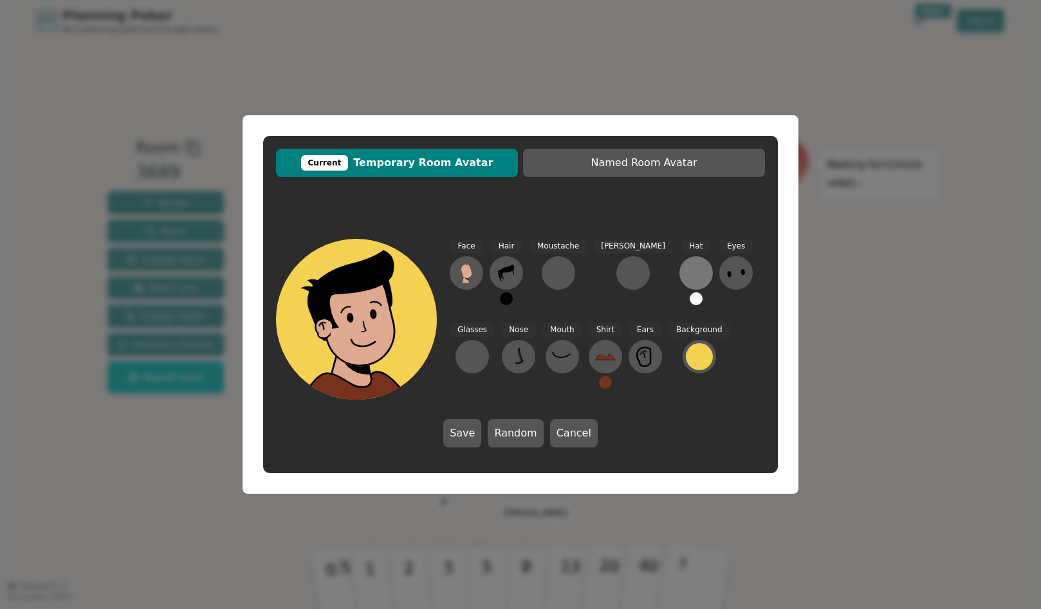
click at [686, 270] on div at bounding box center [696, 272] width 21 height 21
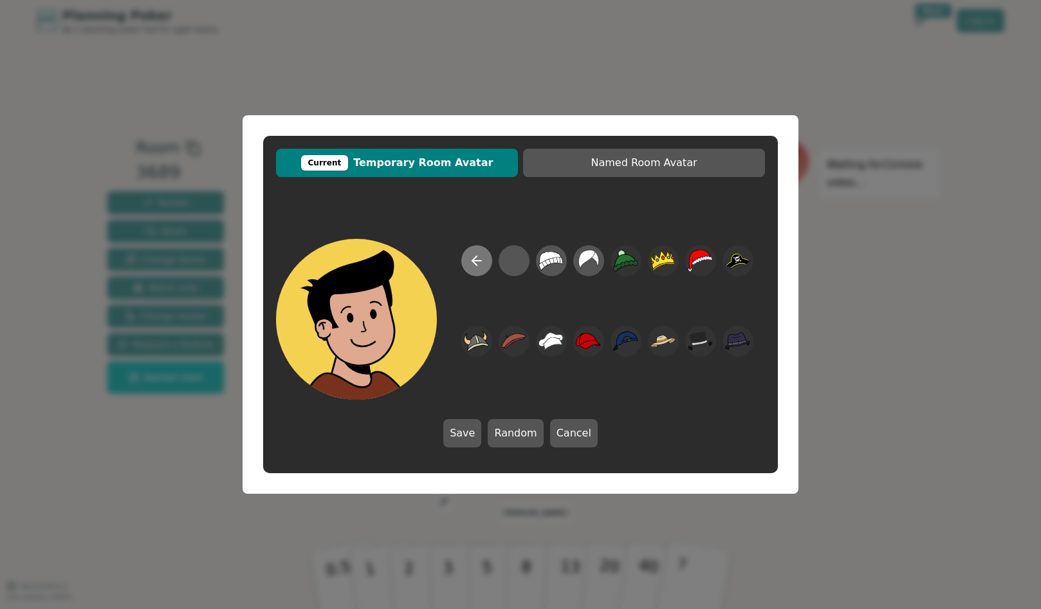
click at [477, 251] on button at bounding box center [476, 260] width 31 height 31
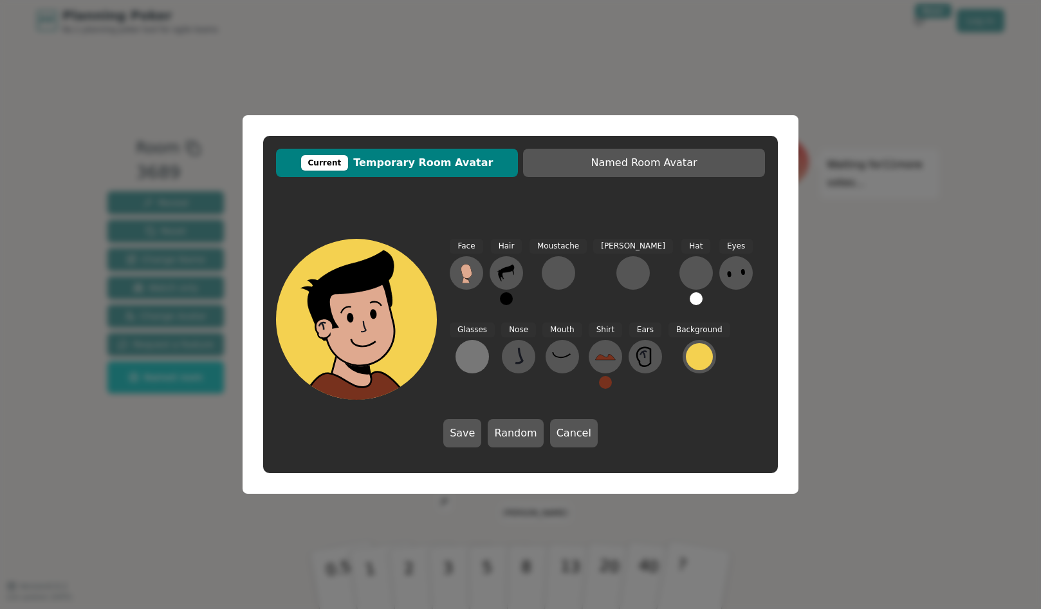
click at [489, 340] on button at bounding box center [471, 356] width 33 height 33
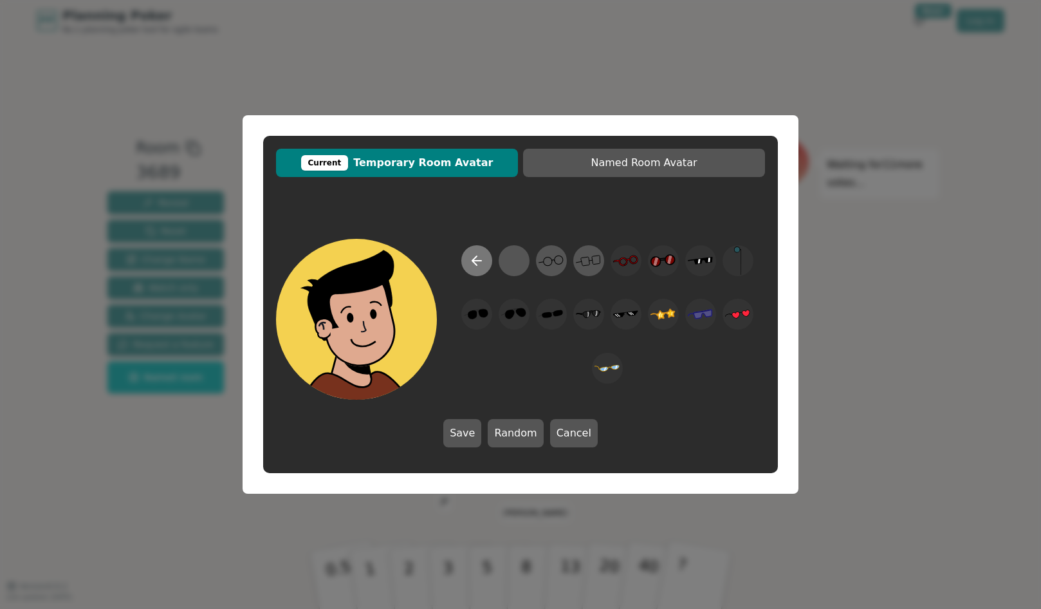
click at [475, 262] on icon at bounding box center [476, 260] width 15 height 15
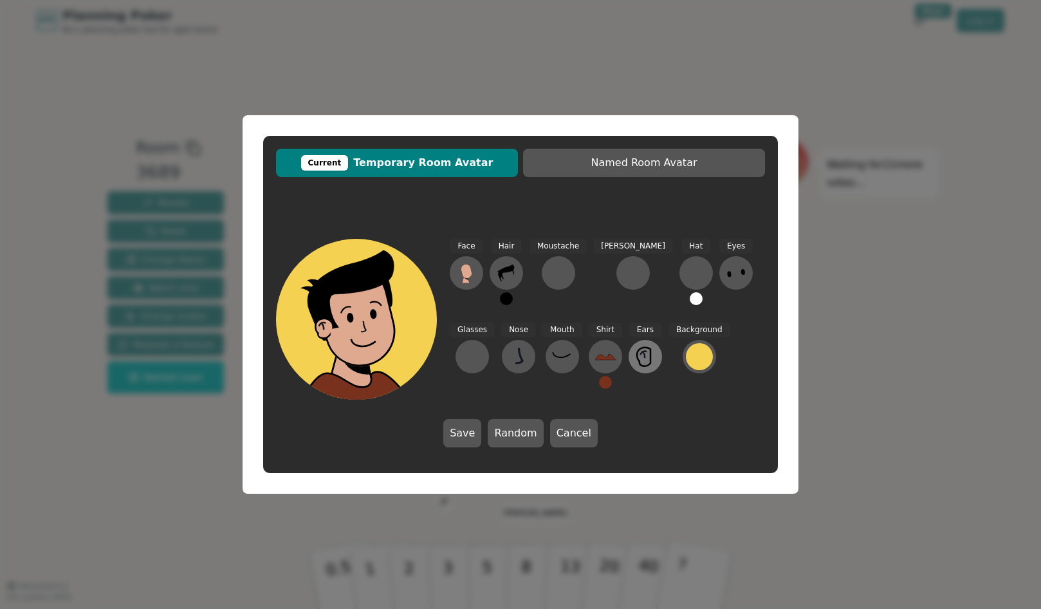
click at [635, 354] on icon at bounding box center [645, 356] width 21 height 21
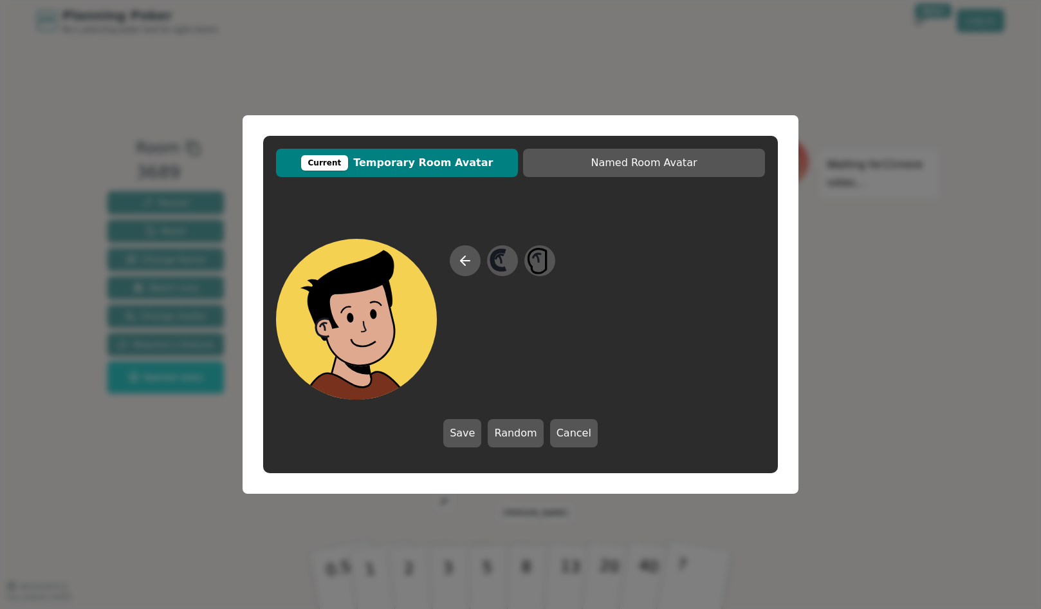
click at [863, 298] on div "Current Temporary Room Avatar Named Room Avatar Save Random Cancel" at bounding box center [520, 304] width 1041 height 609
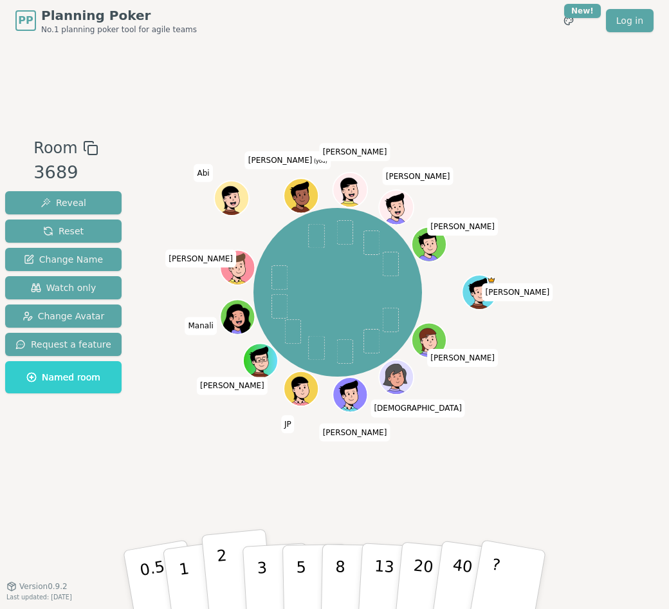
click at [223, 465] on p "2" at bounding box center [224, 581] width 17 height 70
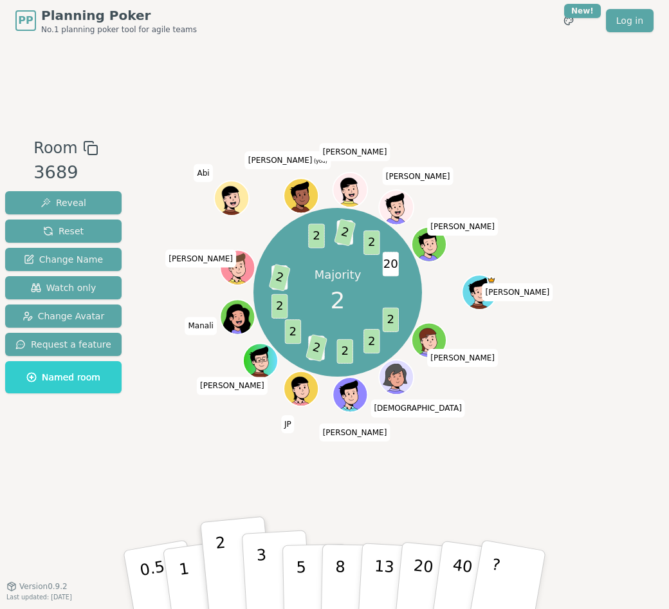
click at [258, 465] on p "3" at bounding box center [263, 580] width 14 height 70
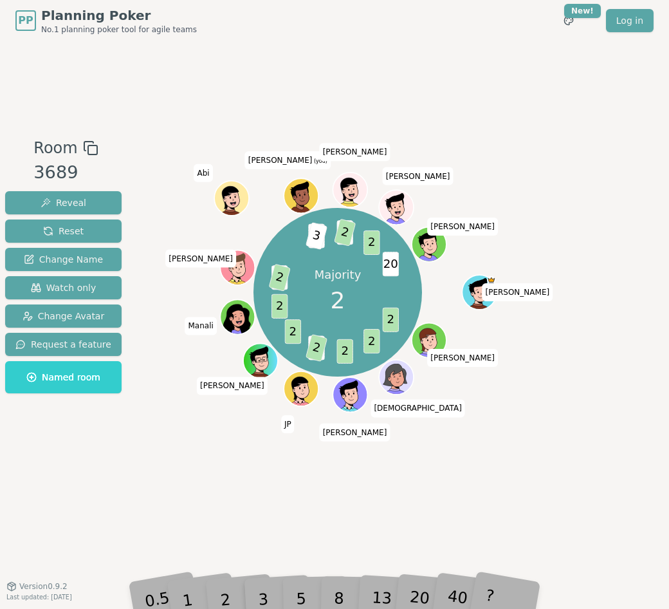
click at [226, 465] on div "2" at bounding box center [238, 579] width 42 height 48
click at [230, 465] on div "2" at bounding box center [238, 579] width 42 height 48
click at [229, 465] on div "2" at bounding box center [238, 579] width 42 height 48
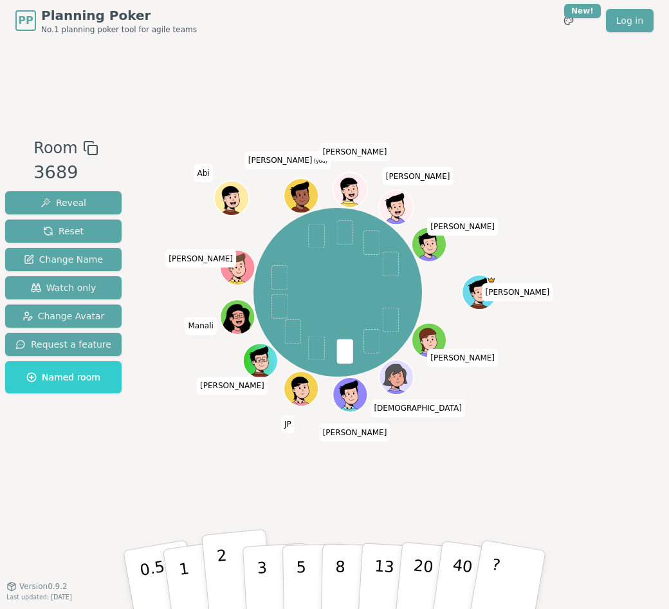
click at [217, 465] on button "2" at bounding box center [237, 580] width 73 height 102
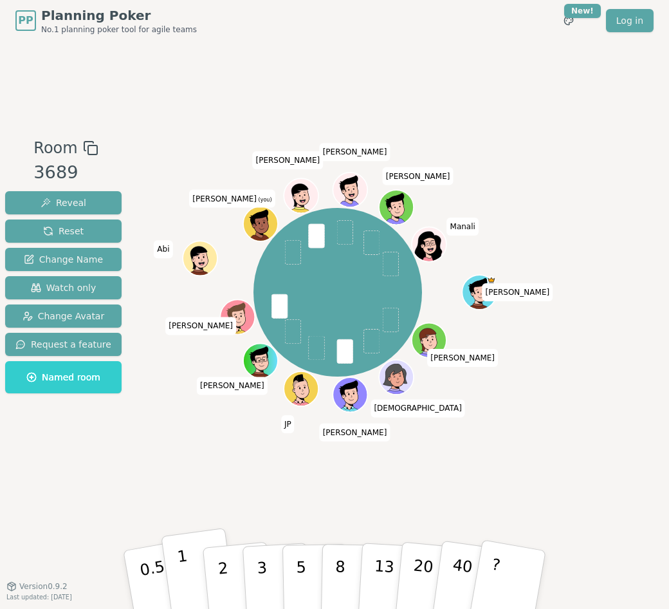
click at [172, 465] on button "1" at bounding box center [199, 579] width 77 height 104
click at [192, 465] on button "1" at bounding box center [199, 579] width 77 height 104
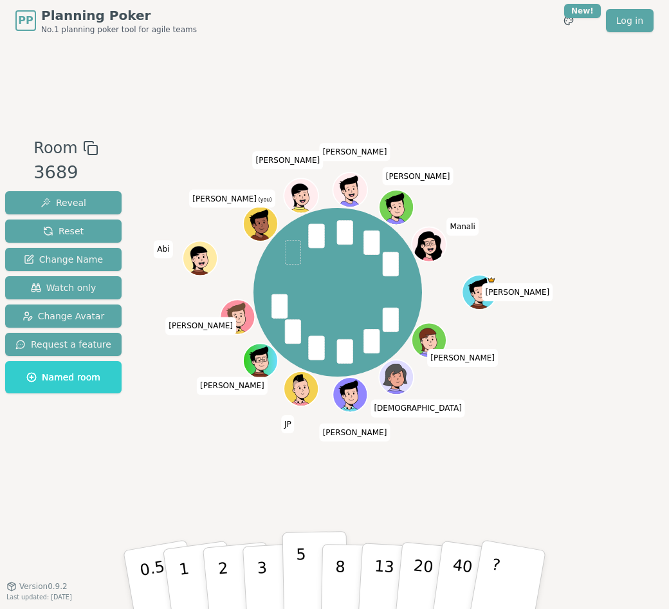
click at [293, 465] on button "5" at bounding box center [315, 580] width 66 height 98
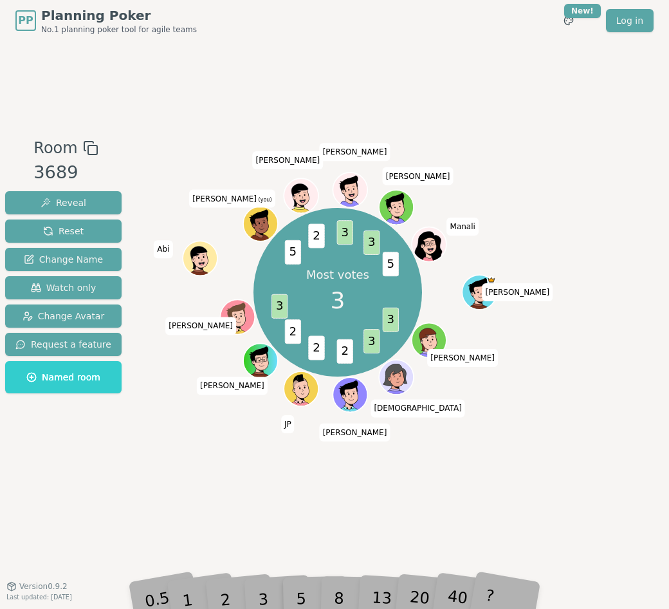
click at [286, 465] on div "3" at bounding box center [276, 579] width 41 height 47
click at [273, 465] on div "3" at bounding box center [276, 579] width 41 height 47
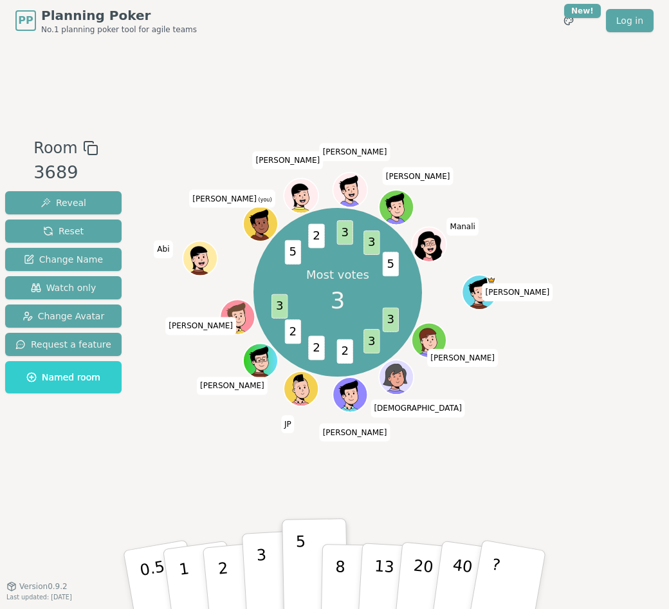
click at [260, 465] on p "3" at bounding box center [263, 580] width 14 height 70
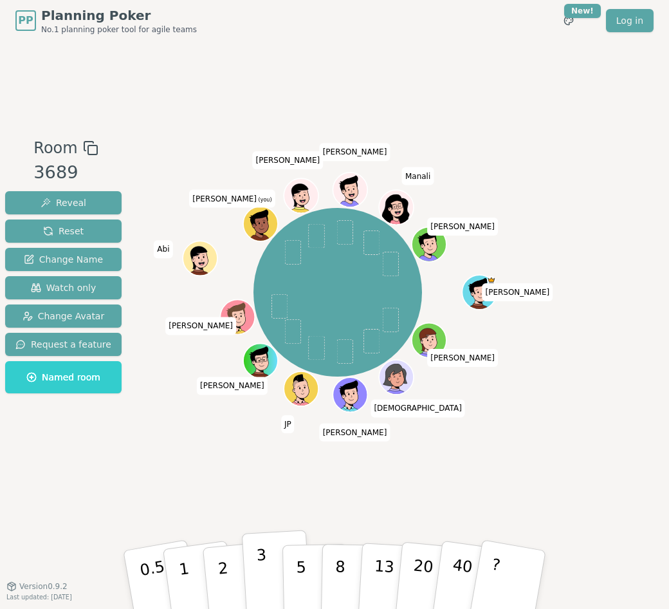
click at [259, 465] on p "3" at bounding box center [263, 580] width 14 height 70
click at [233, 465] on button "2" at bounding box center [237, 580] width 73 height 102
click at [187, 465] on button "1" at bounding box center [199, 579] width 77 height 104
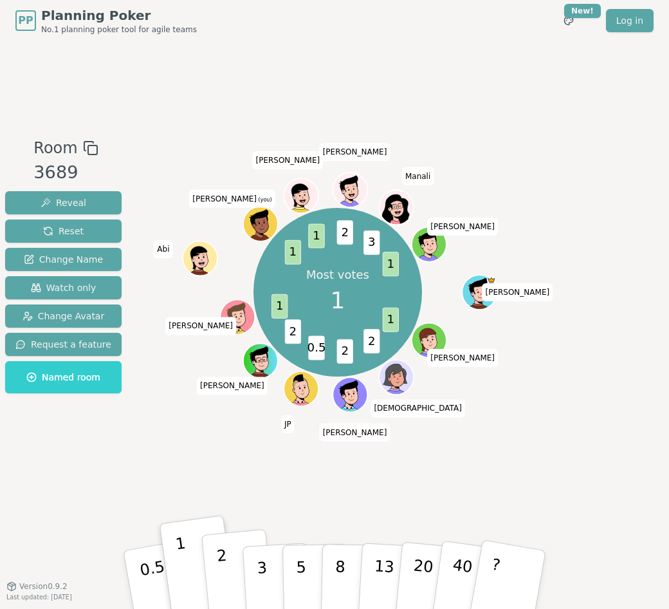
click at [226, 465] on button "2" at bounding box center [237, 580] width 73 height 102
